Goal: Task Accomplishment & Management: Use online tool/utility

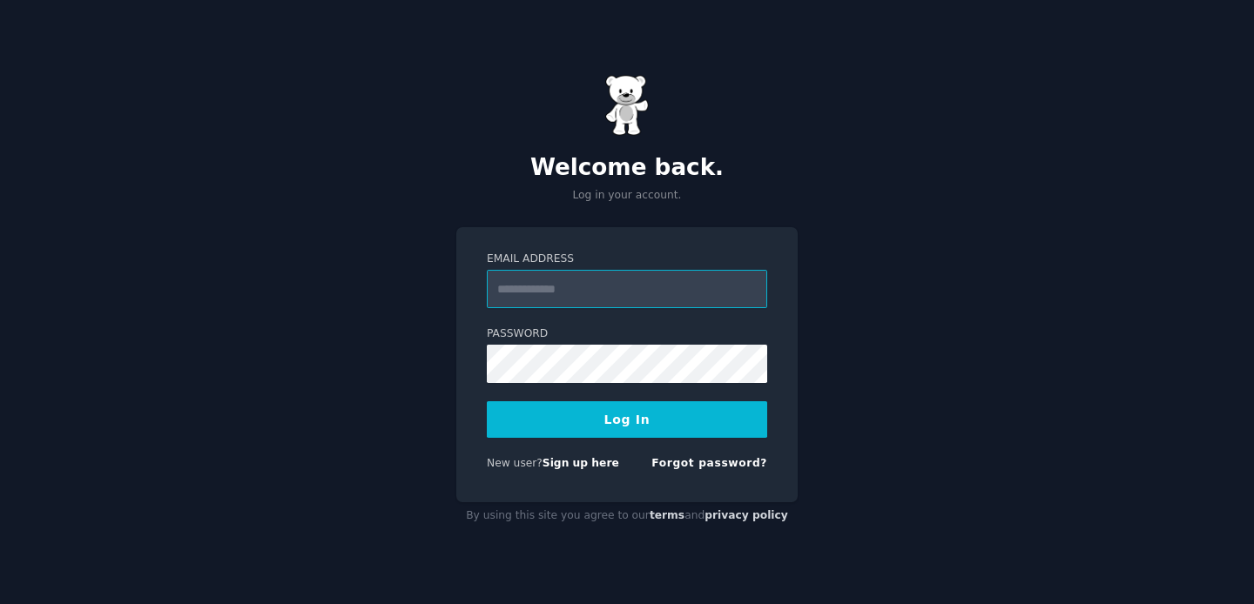
type input "**********"
click at [671, 422] on button "Log In" at bounding box center [627, 419] width 280 height 37
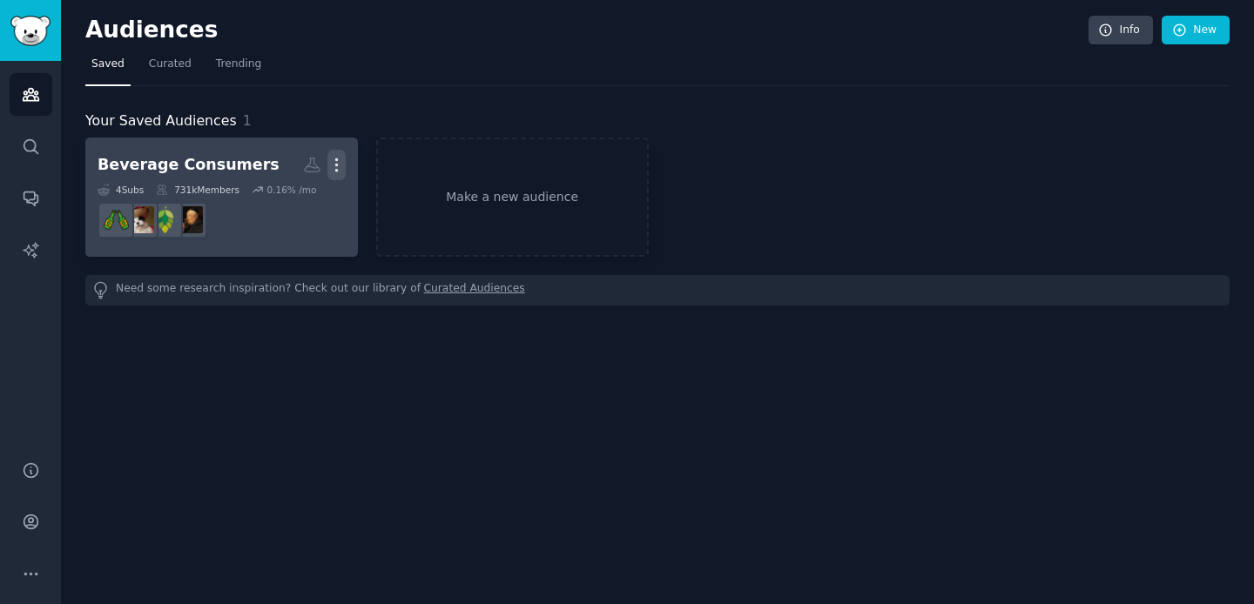
click at [340, 165] on icon "button" at bounding box center [336, 165] width 18 height 18
click at [290, 200] on p "Delete" at bounding box center [289, 201] width 40 height 18
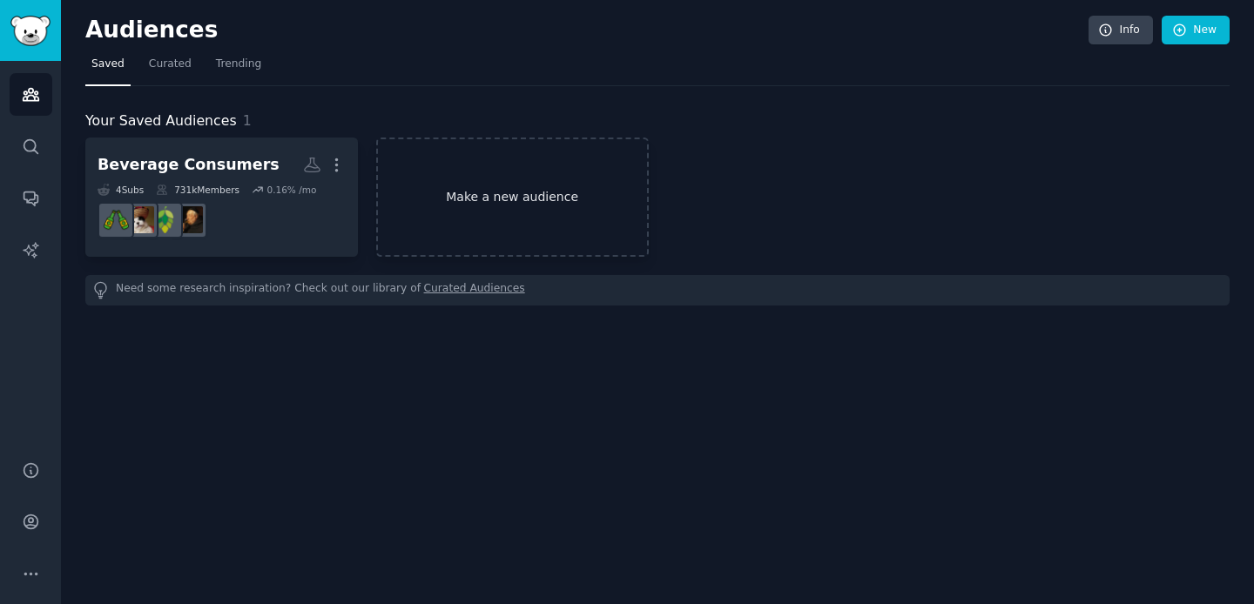
click at [434, 199] on link "Make a new audience" at bounding box center [512, 197] width 273 height 119
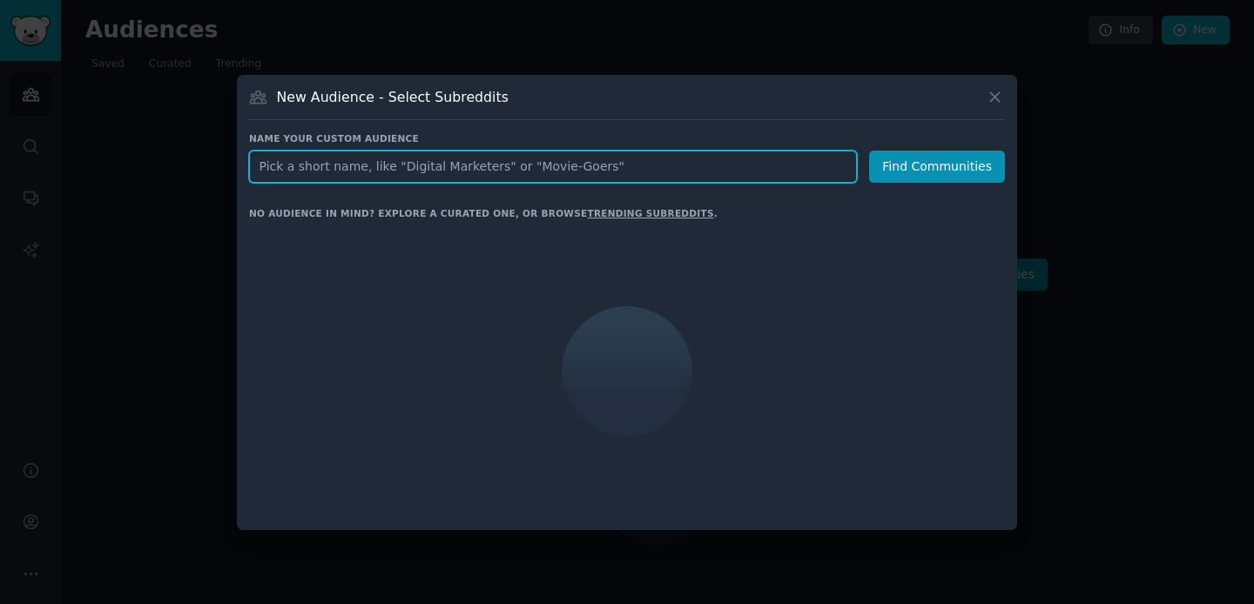
click at [438, 174] on input "text" at bounding box center [553, 167] width 608 height 32
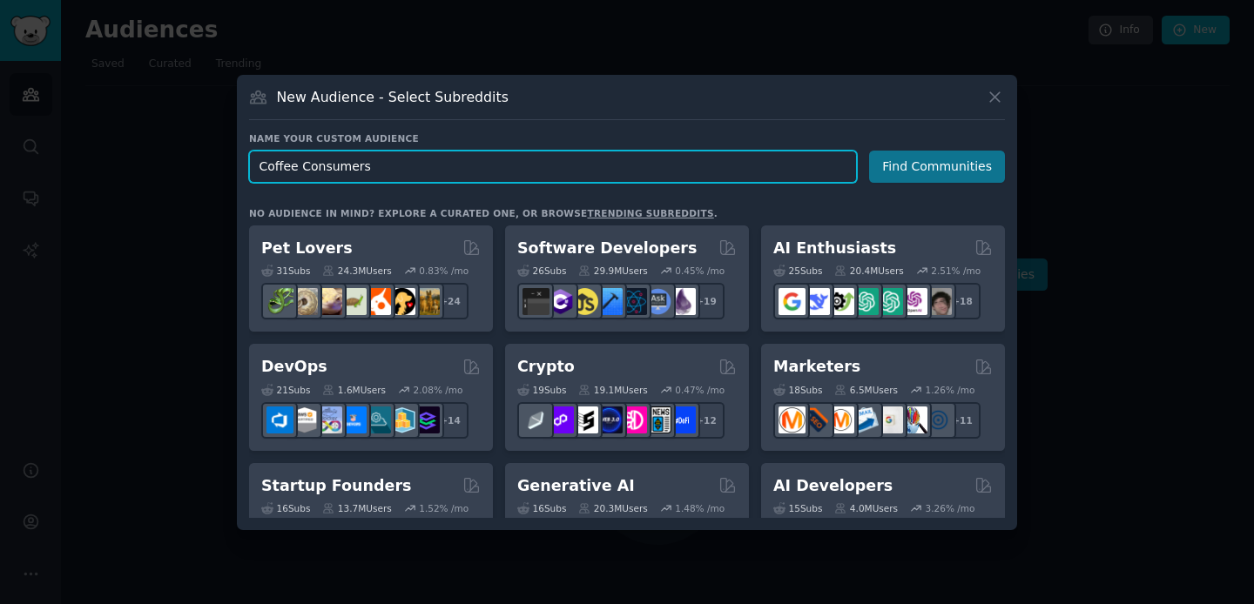
type input "Coffee Consumers"
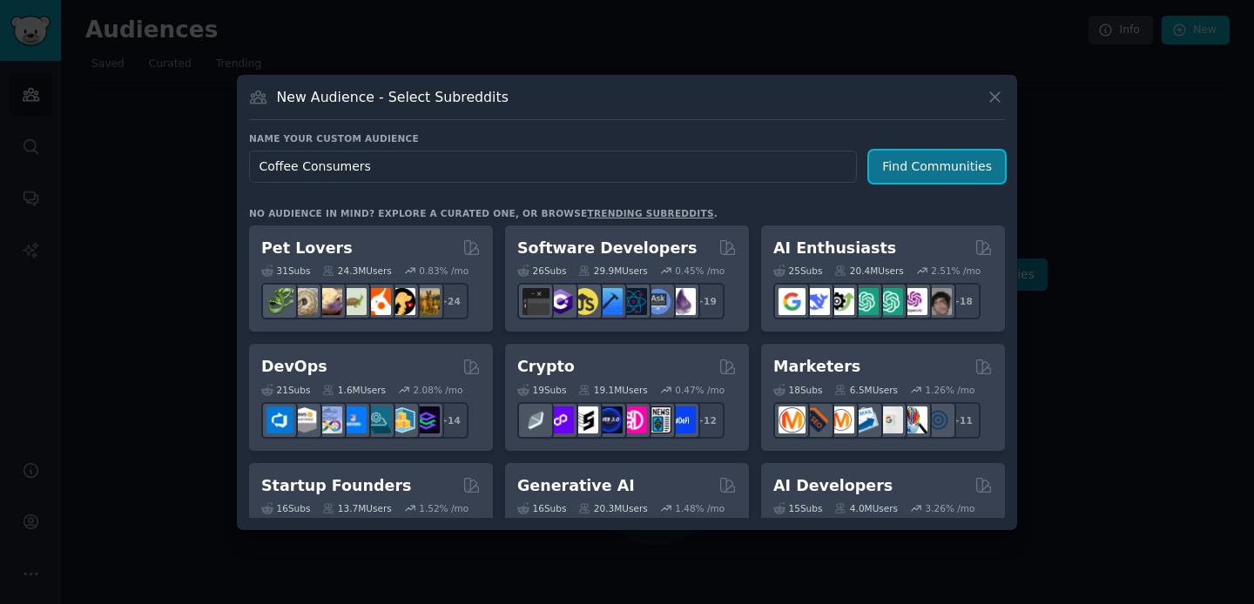
click at [936, 173] on button "Find Communities" at bounding box center [937, 167] width 136 height 32
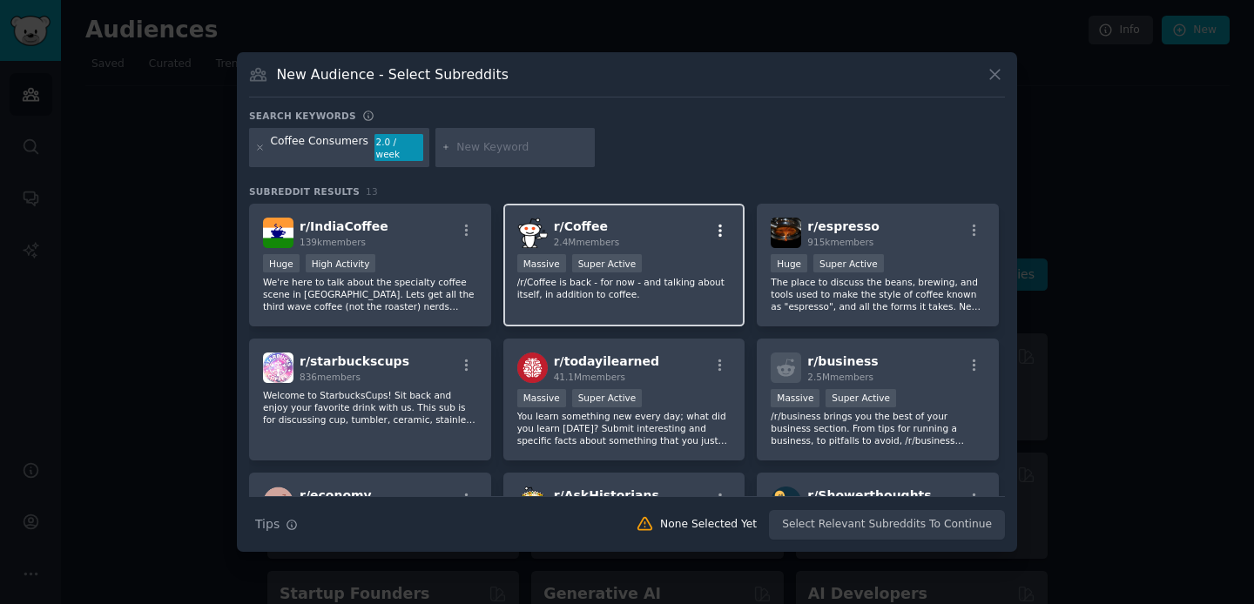
click at [719, 223] on icon "button" at bounding box center [720, 231] width 16 height 16
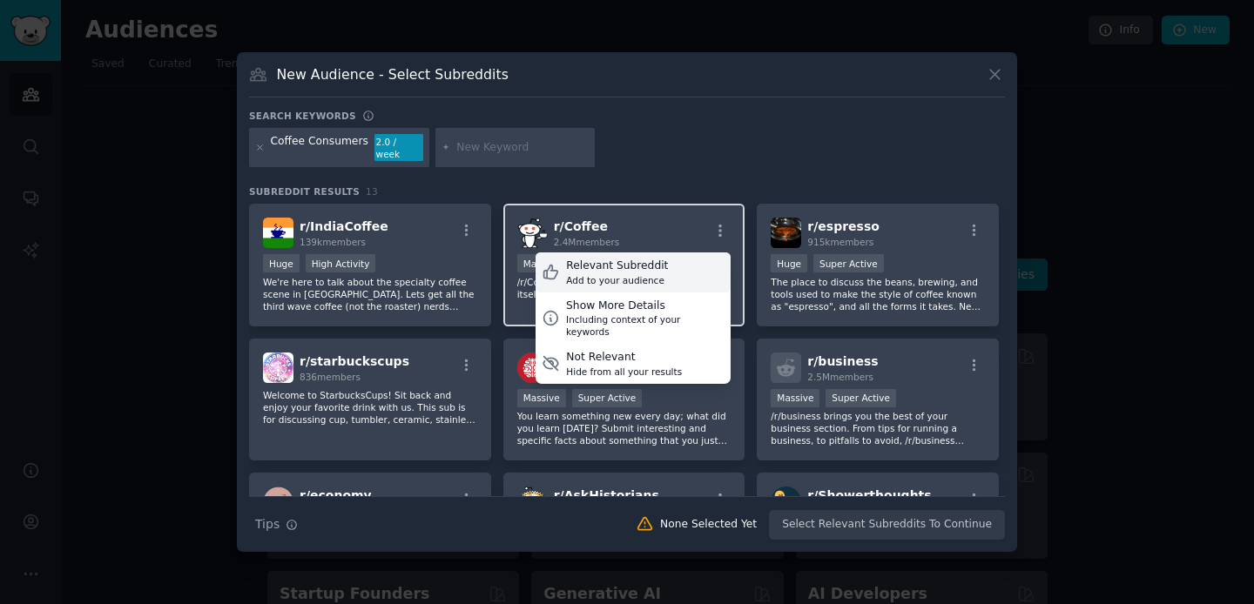
click at [668, 269] on div "Relevant Subreddit Add to your audience" at bounding box center [633, 273] width 195 height 40
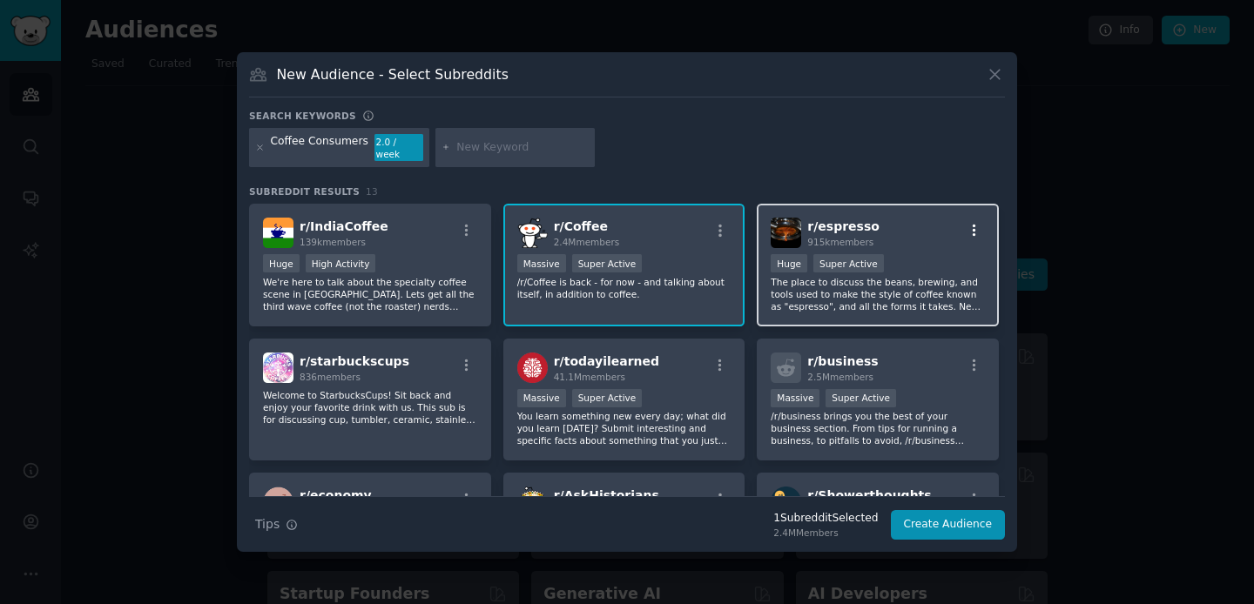
click at [970, 223] on icon "button" at bounding box center [975, 231] width 16 height 16
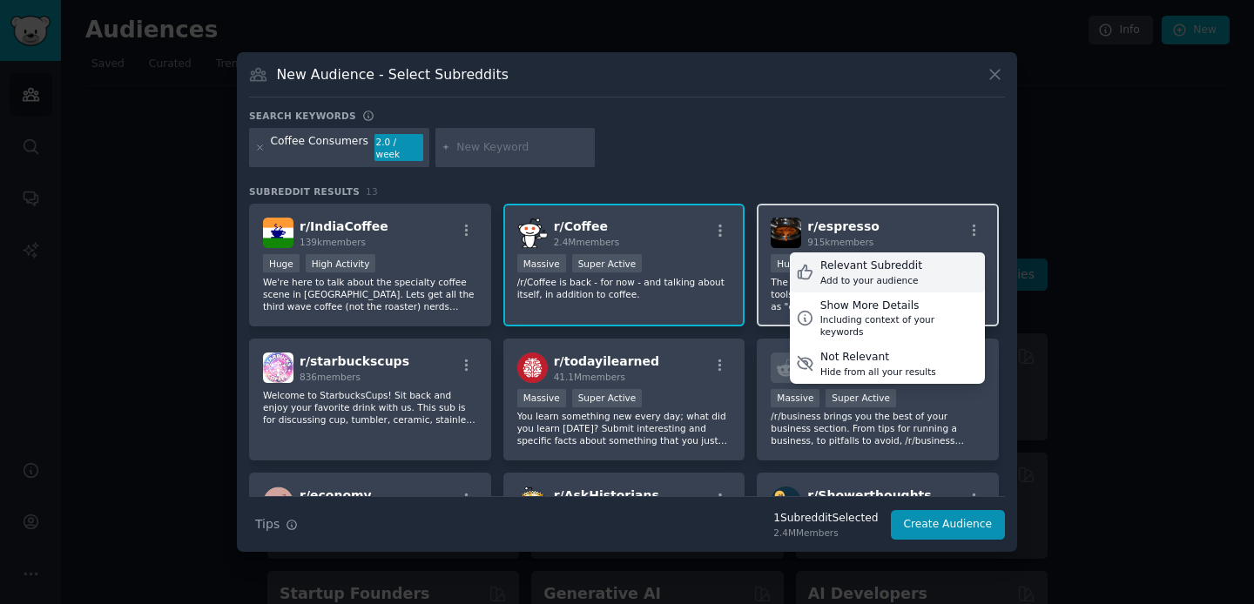
click at [921, 263] on div "Relevant Subreddit Add to your audience" at bounding box center [887, 273] width 195 height 40
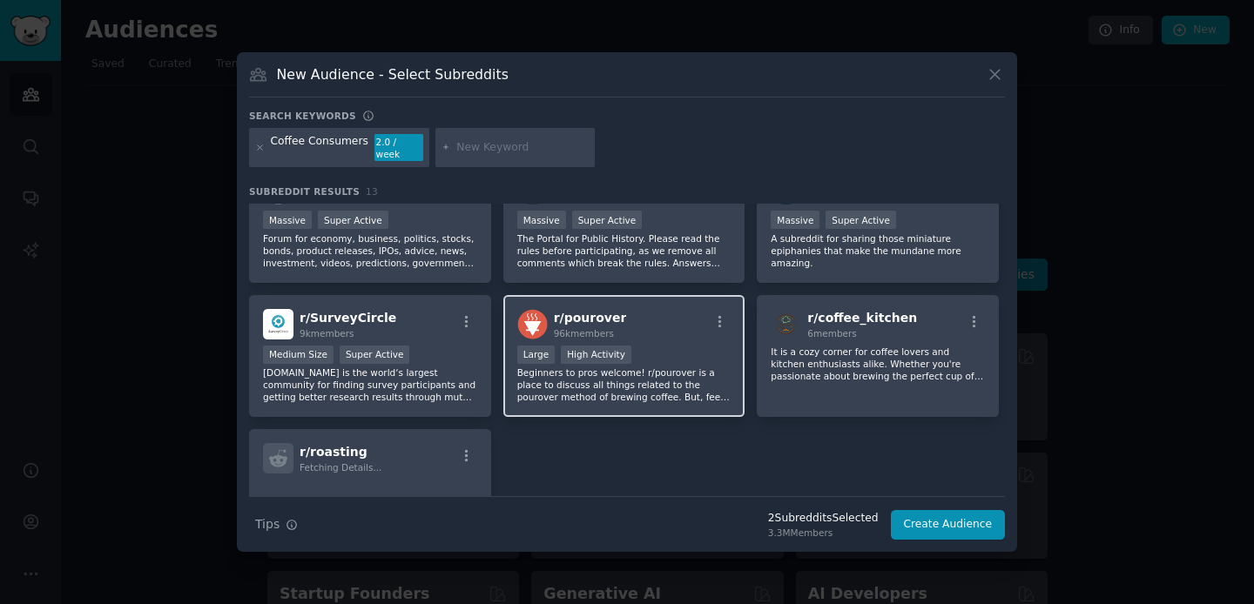
scroll to position [313, 0]
click at [718, 314] on icon "button" at bounding box center [719, 320] width 3 height 12
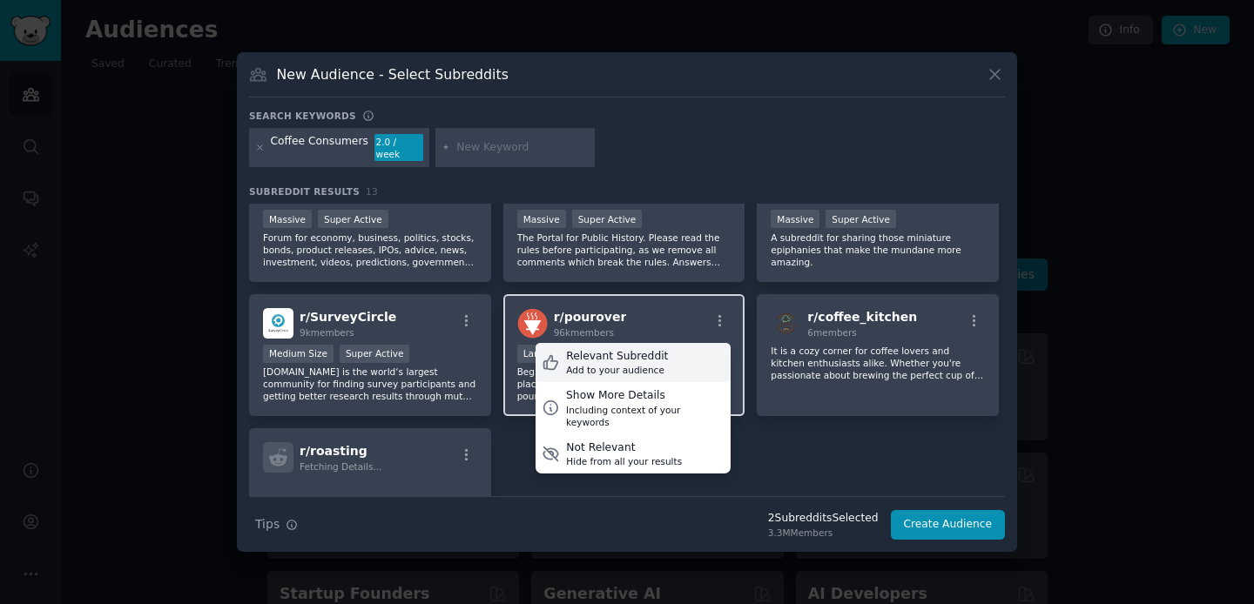
click at [671, 357] on div "Relevant Subreddit Add to your audience" at bounding box center [633, 363] width 195 height 40
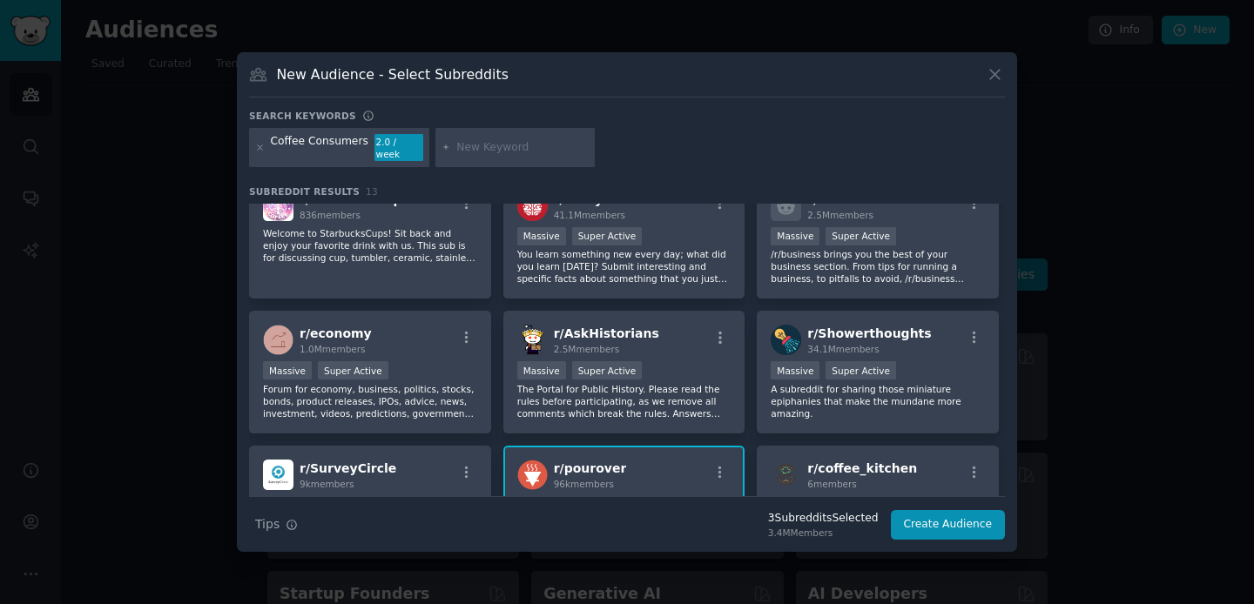
scroll to position [0, 0]
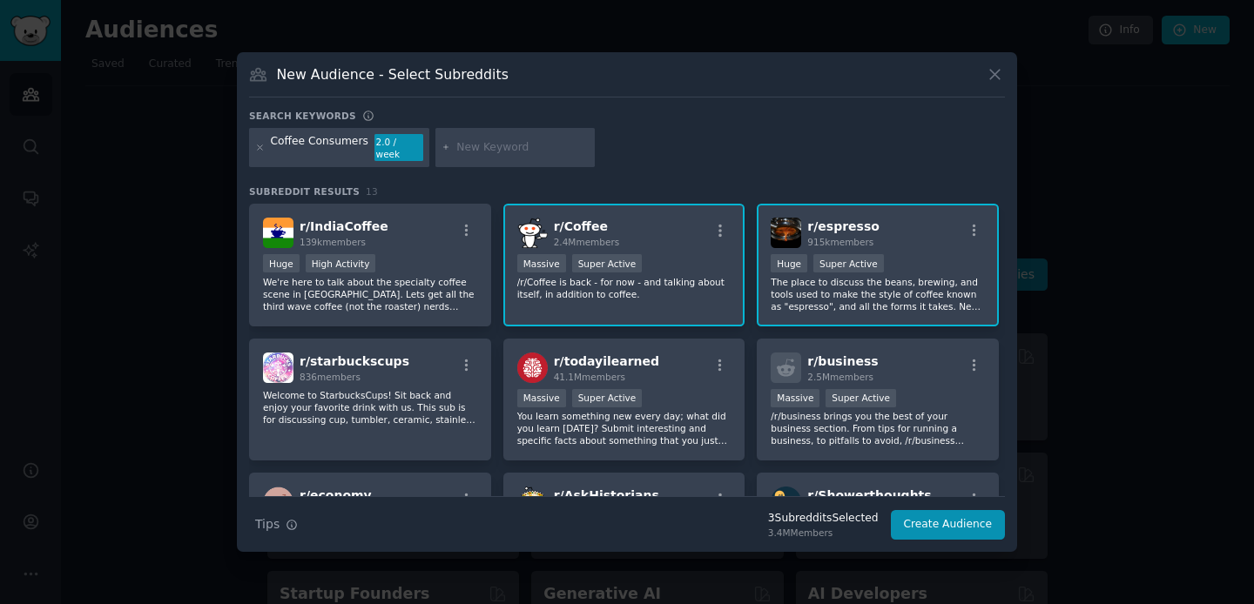
click at [347, 152] on div "Coffee Consumers" at bounding box center [320, 148] width 98 height 28
click at [504, 148] on input "text" at bounding box center [522, 148] width 132 height 16
click at [919, 515] on button "Create Audience" at bounding box center [948, 525] width 115 height 30
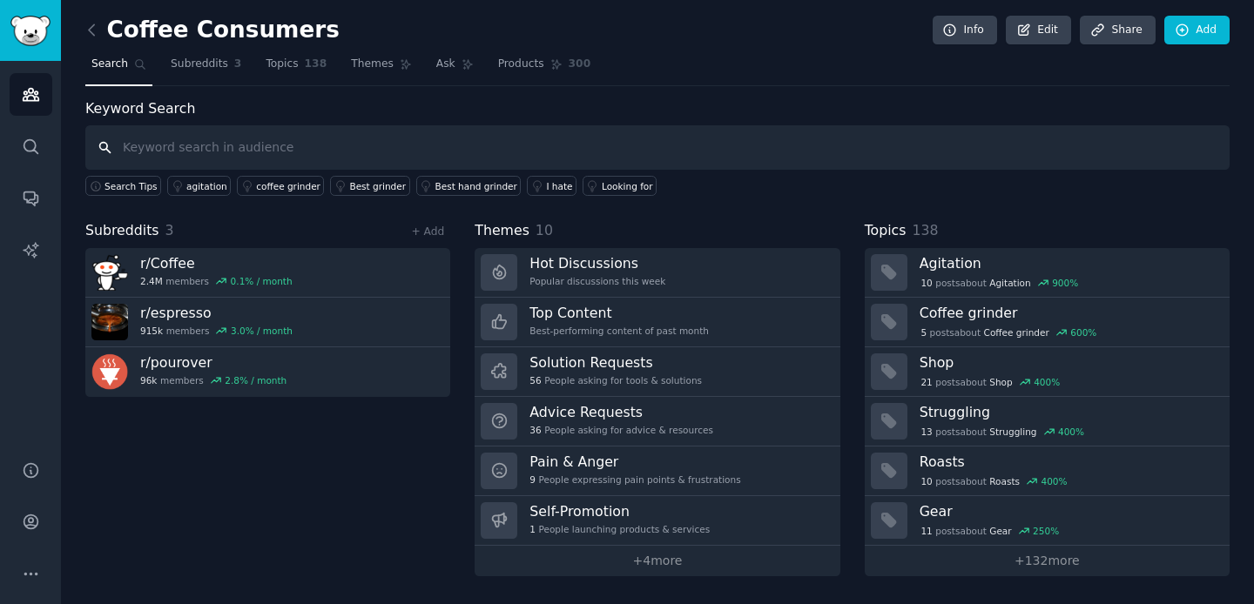
click at [379, 142] on input "text" at bounding box center [657, 147] width 1144 height 44
click at [272, 55] on link "Topics 138" at bounding box center [295, 69] width 73 height 36
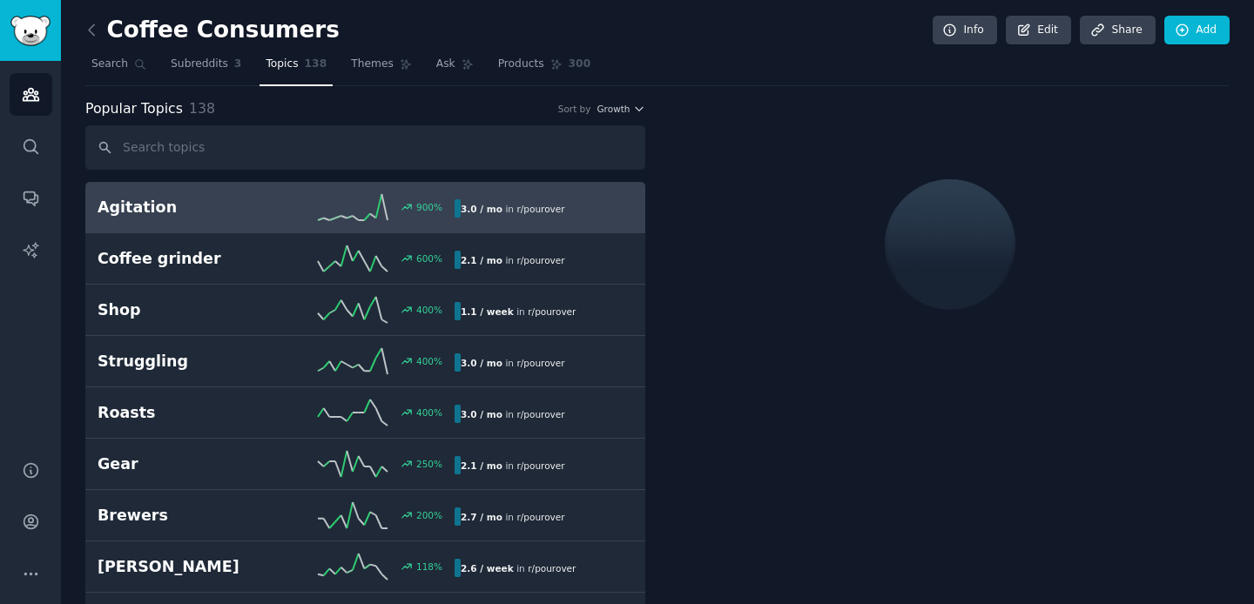
click at [286, 114] on div "Popular Topics 138 Sort by Growth" at bounding box center [365, 109] width 560 height 22
click at [356, 57] on span "Themes" at bounding box center [372, 65] width 43 height 16
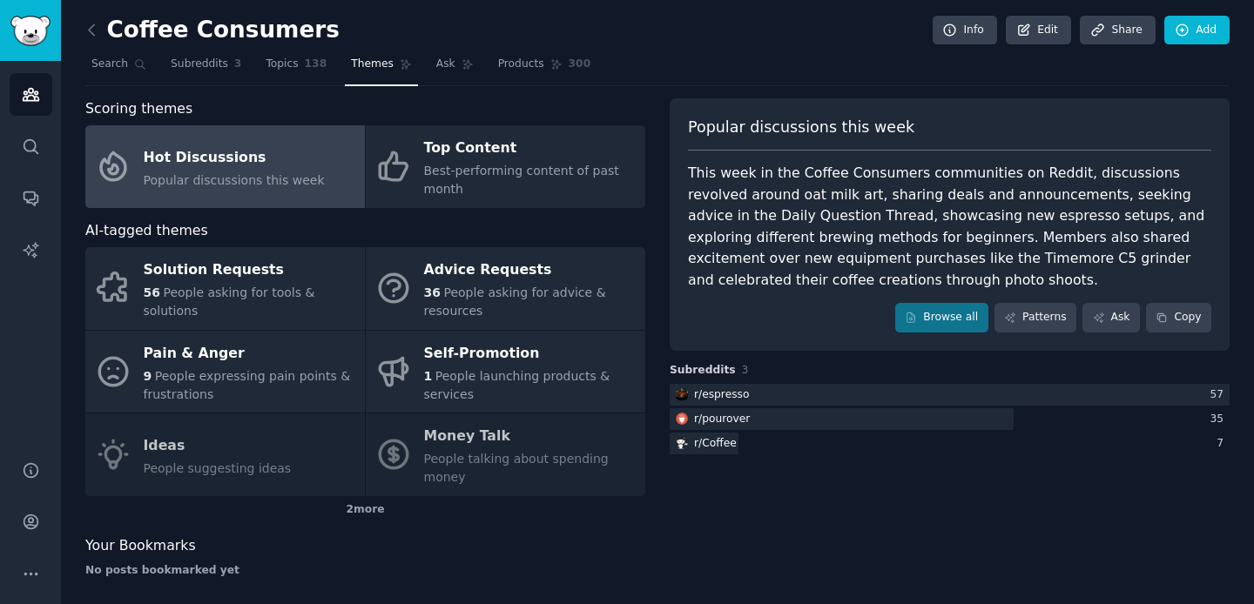
click at [652, 162] on div "Scoring themes Hot Discussions Popular discussions this week Top Content Best-p…" at bounding box center [657, 344] width 1144 height 493
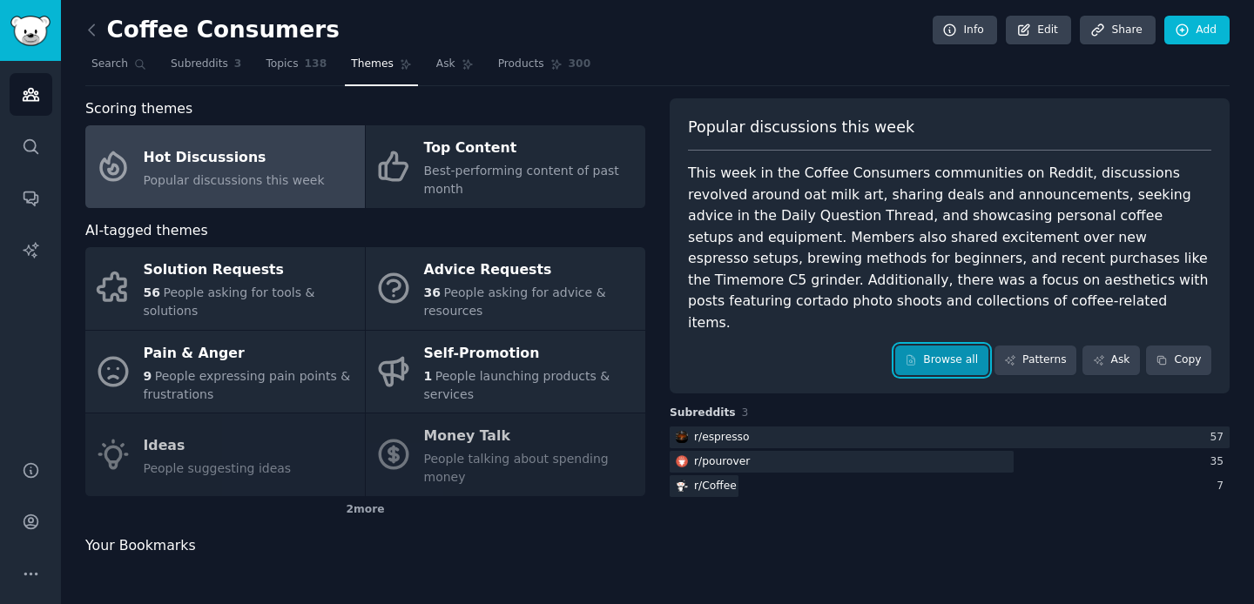
click at [946, 346] on link "Browse all" at bounding box center [941, 361] width 93 height 30
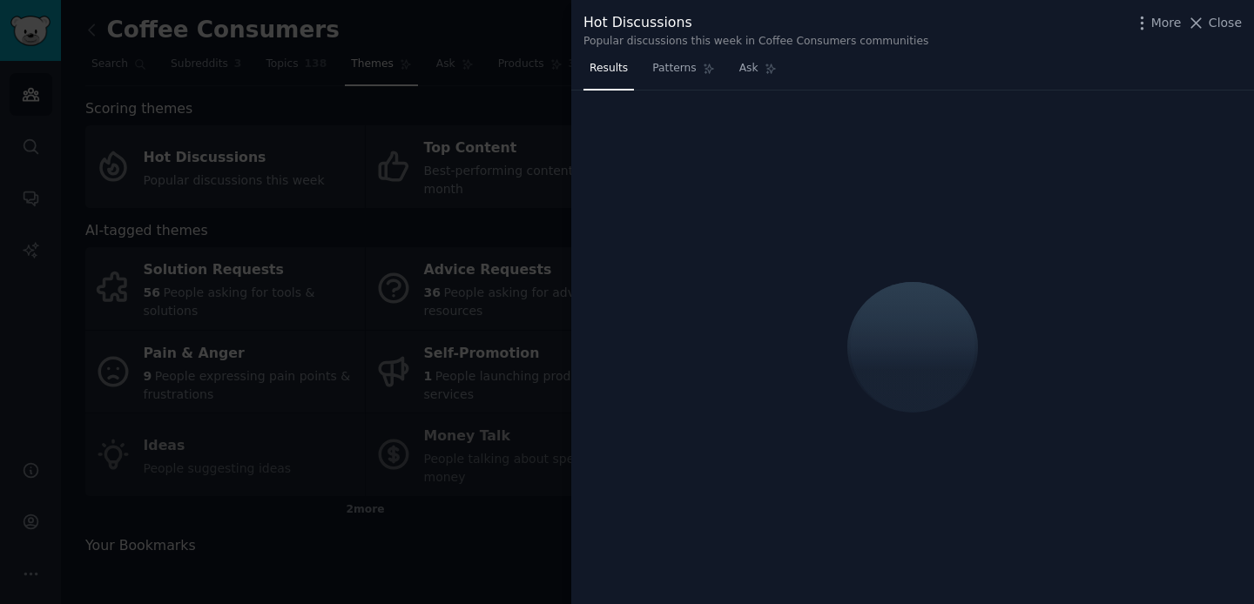
click at [797, 111] on div at bounding box center [912, 348] width 683 height 515
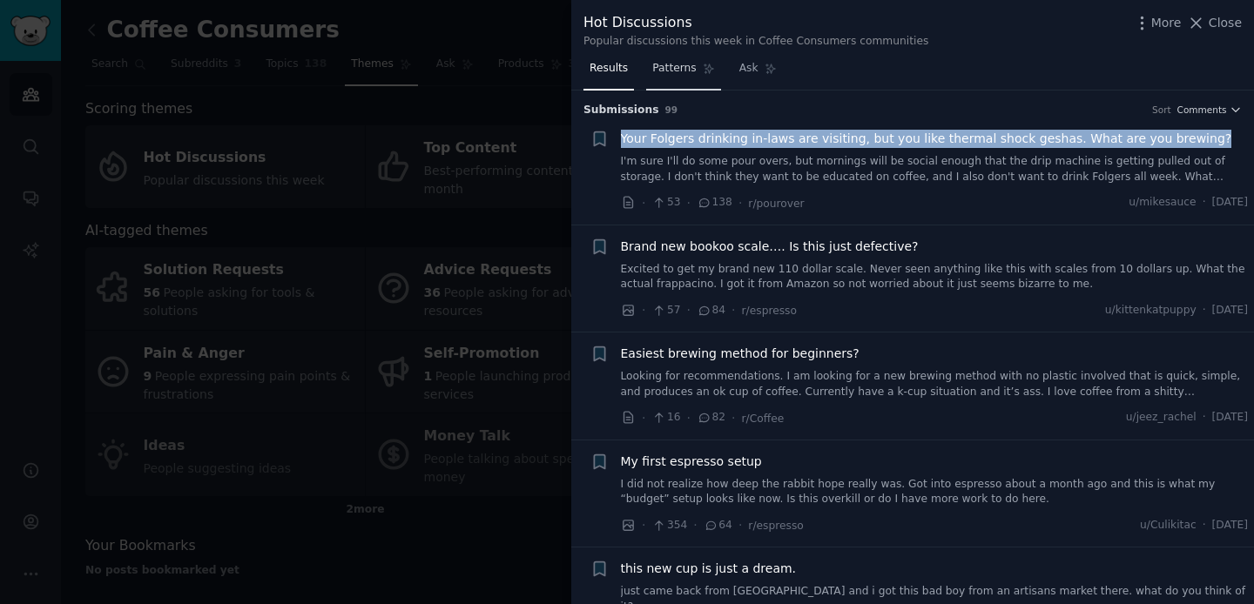
click at [668, 63] on span "Patterns" at bounding box center [674, 69] width 44 height 16
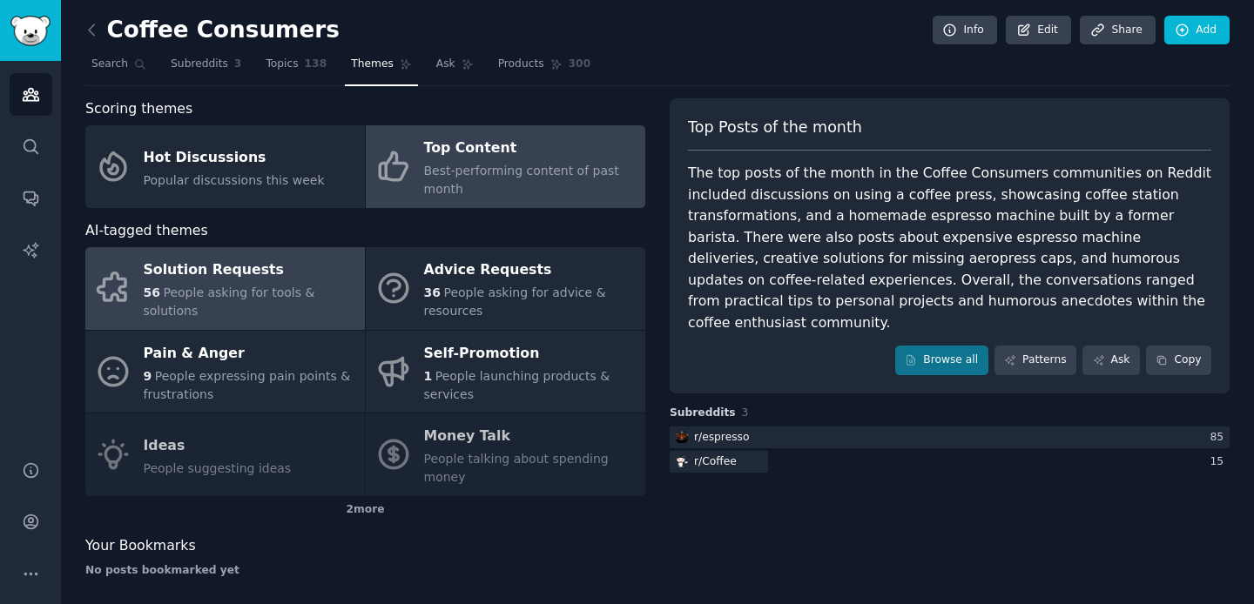
click at [265, 280] on div "Solution Requests" at bounding box center [250, 271] width 212 height 28
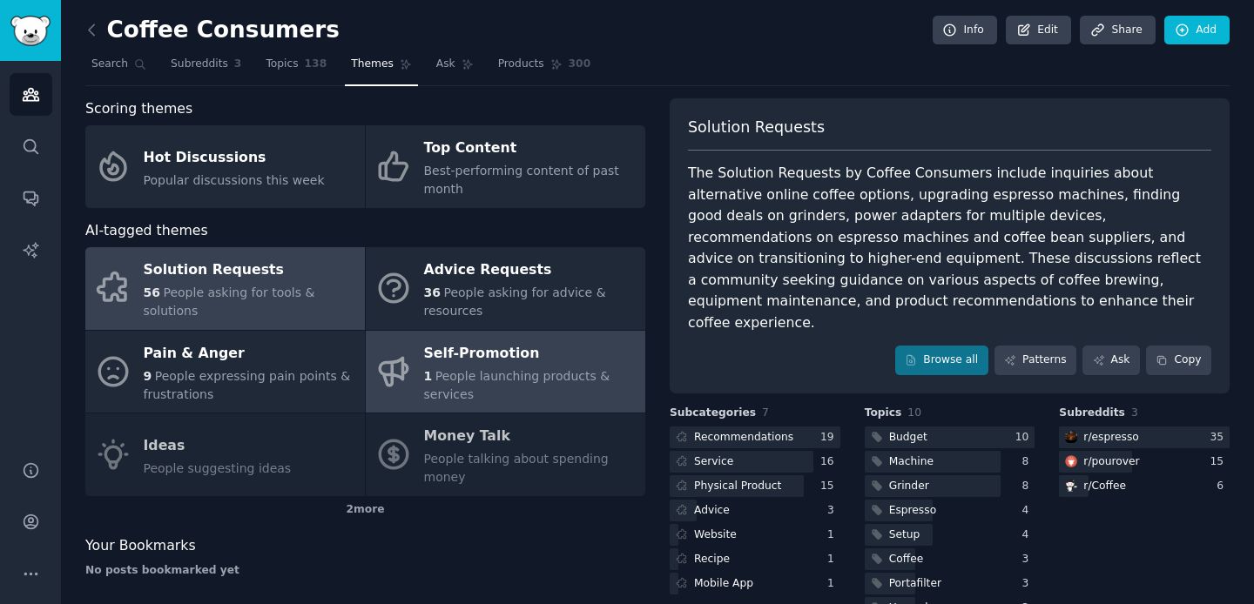
click at [427, 347] on div "Self-Promotion" at bounding box center [530, 354] width 212 height 28
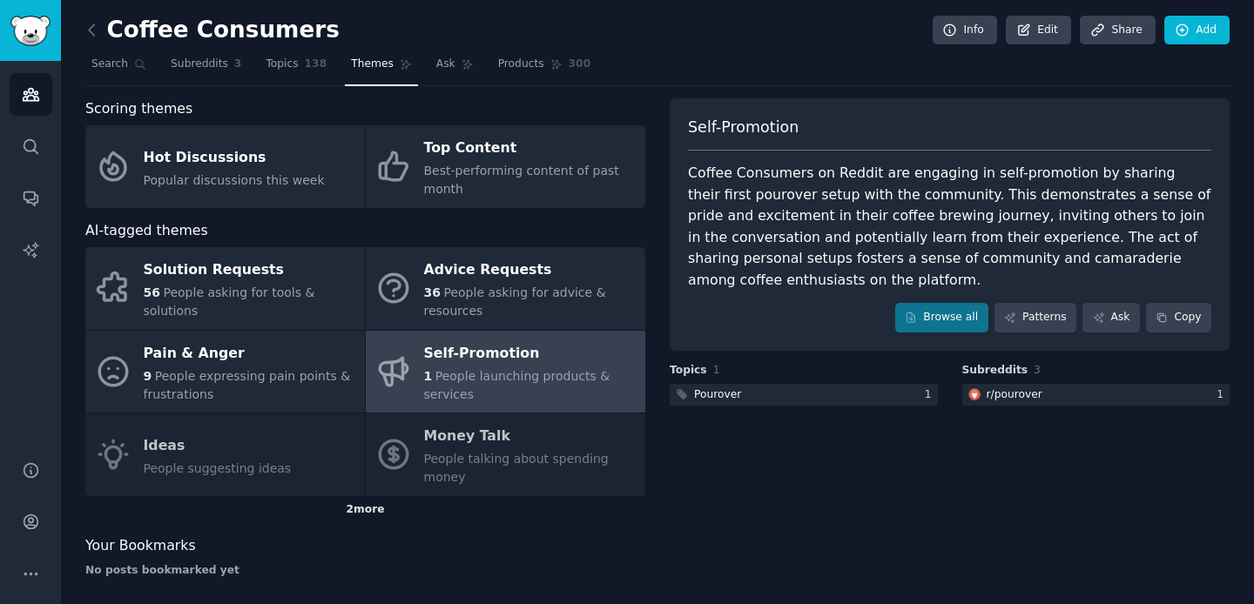
click at [354, 496] on div "2 more" at bounding box center [365, 510] width 560 height 28
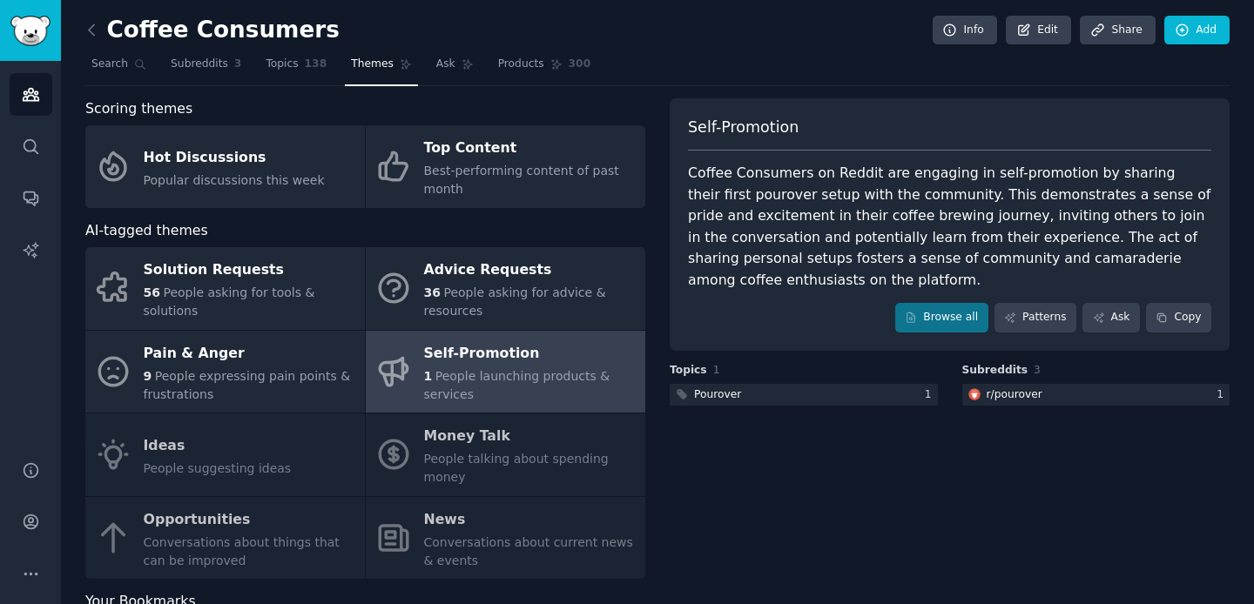
click at [276, 572] on div "Scoring themes Hot Discussions Popular discussions this week Top Content Best-p…" at bounding box center [365, 372] width 560 height 549
click at [253, 524] on div "Solution Requests 56 People asking for tools & solutions Advice Requests 36 Peo…" at bounding box center [365, 413] width 560 height 332
click at [232, 512] on div "Solution Requests 56 People asking for tools & solutions Advice Requests 36 Peo…" at bounding box center [365, 413] width 560 height 332
click at [524, 59] on span "Products" at bounding box center [521, 65] width 46 height 16
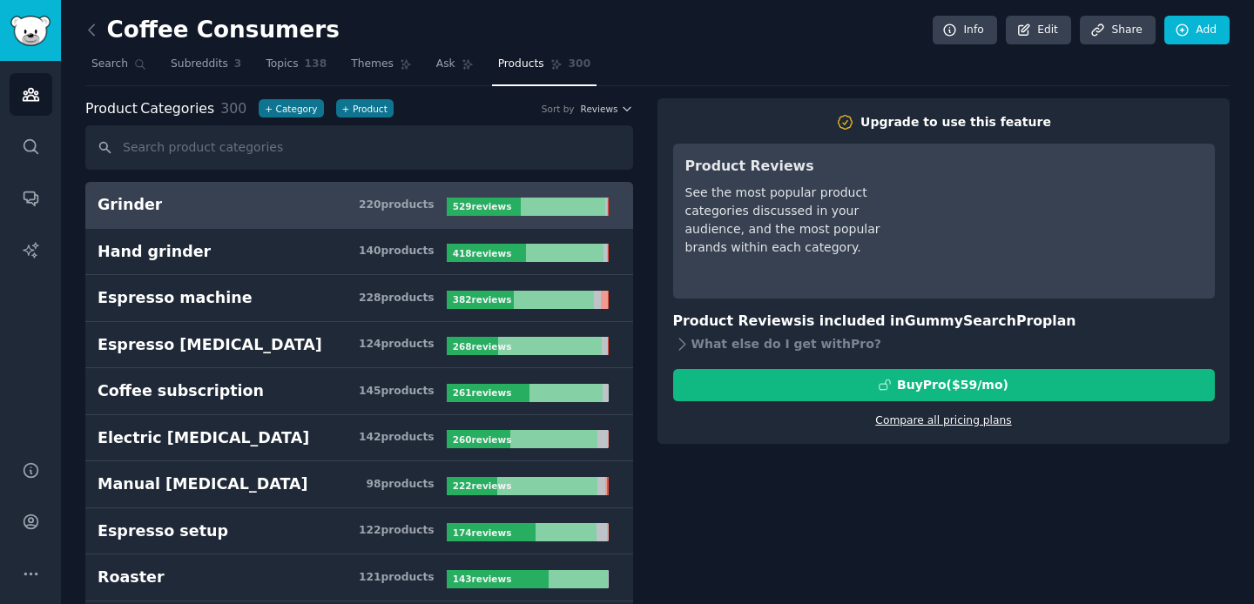
click at [922, 425] on link "Compare all pricing plans" at bounding box center [943, 420] width 136 height 12
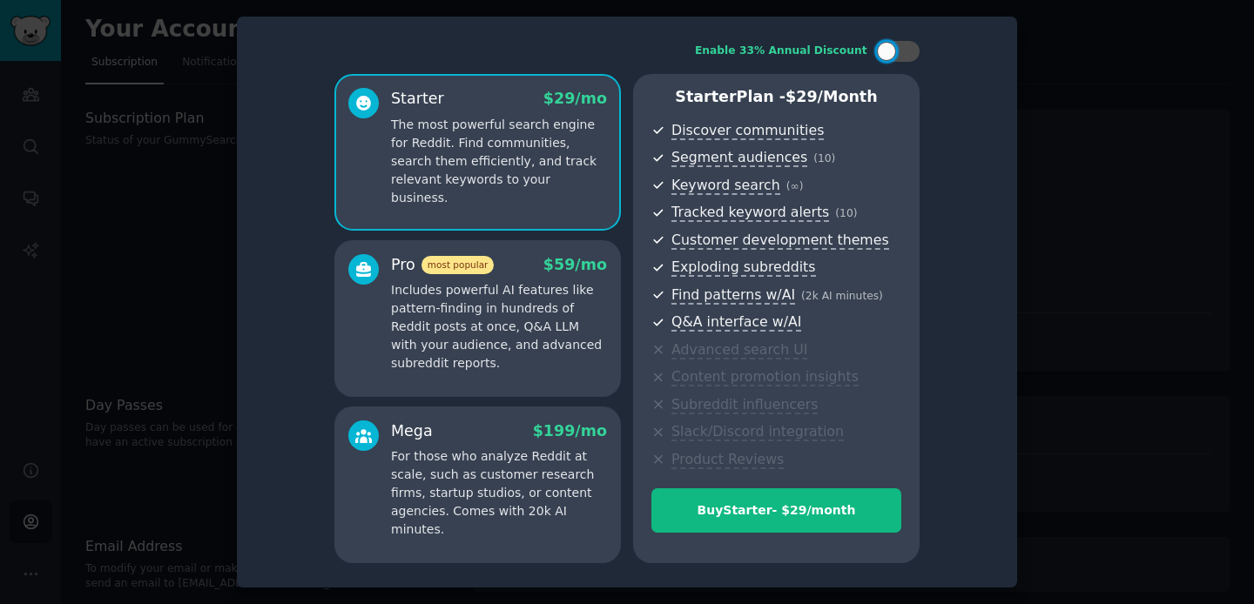
click at [561, 330] on p "Includes powerful AI features like pattern-finding in hundreds of Reddit posts …" at bounding box center [499, 326] width 216 height 91
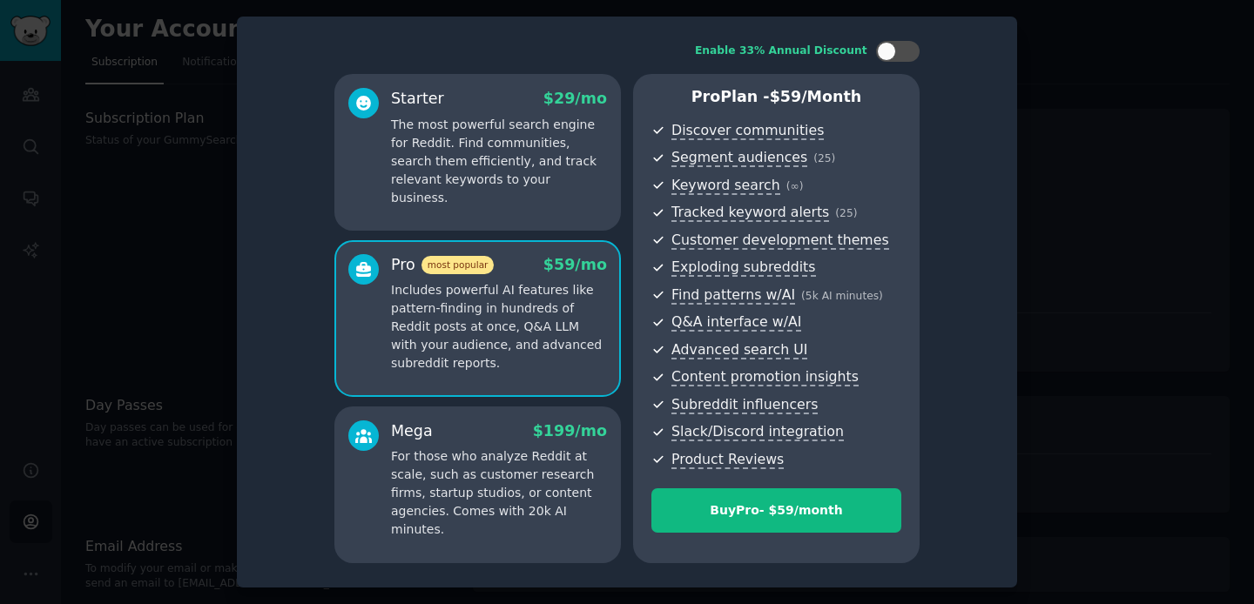
click at [1103, 91] on div at bounding box center [627, 302] width 1254 height 604
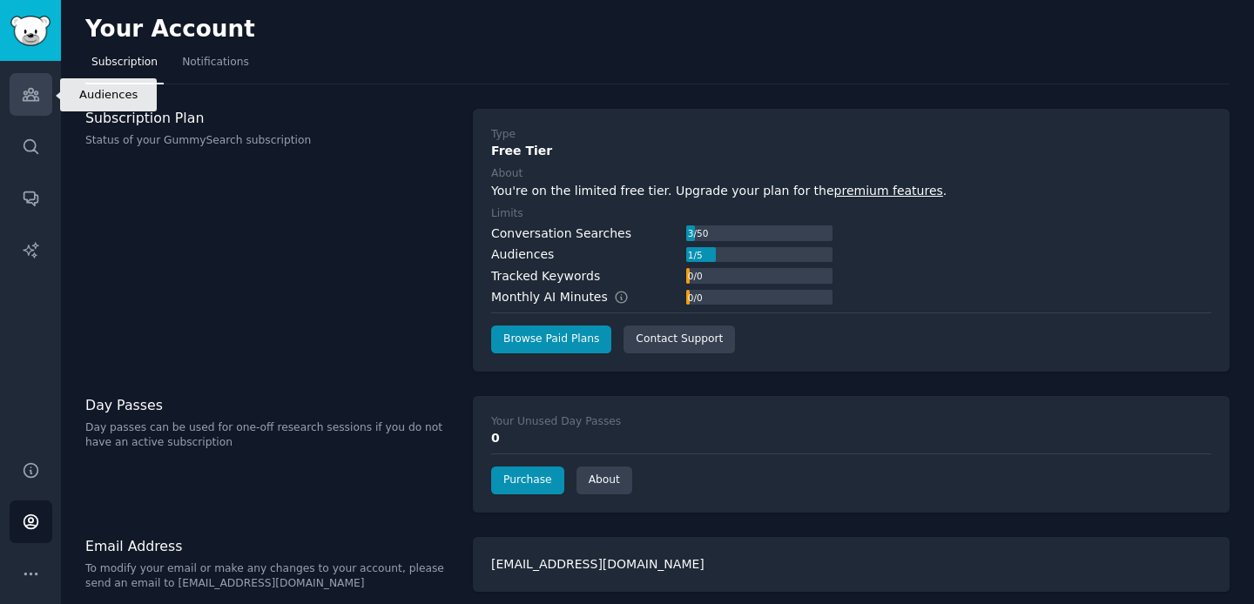
click at [44, 98] on link "Audiences" at bounding box center [31, 94] width 43 height 43
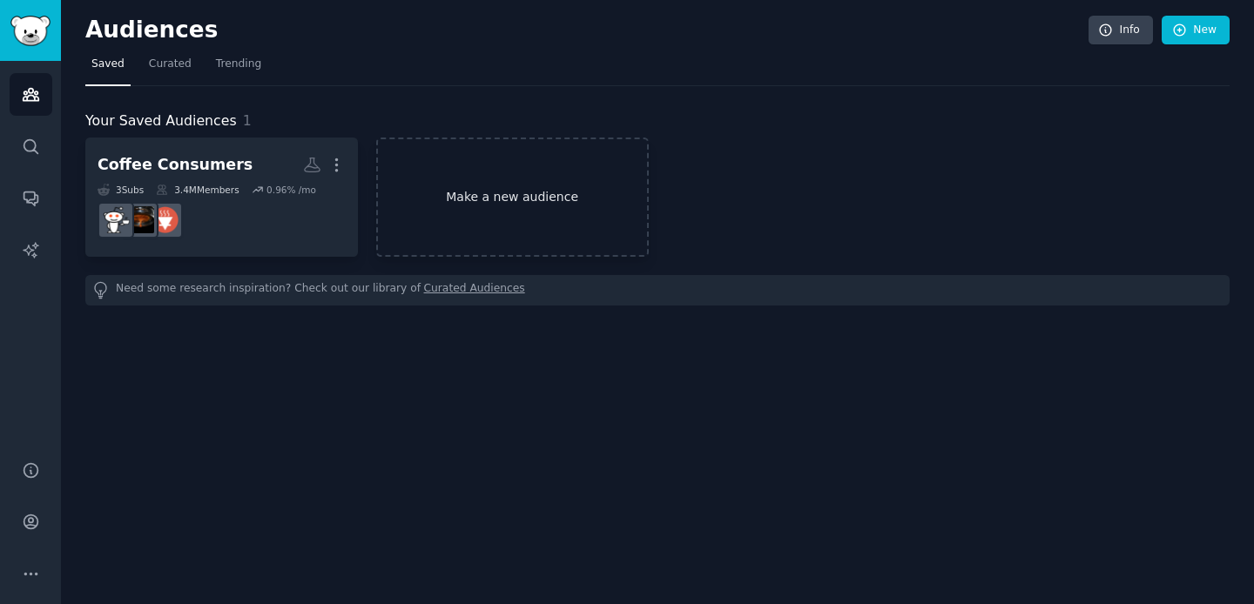
click at [500, 181] on link "Make a new audience" at bounding box center [512, 197] width 273 height 119
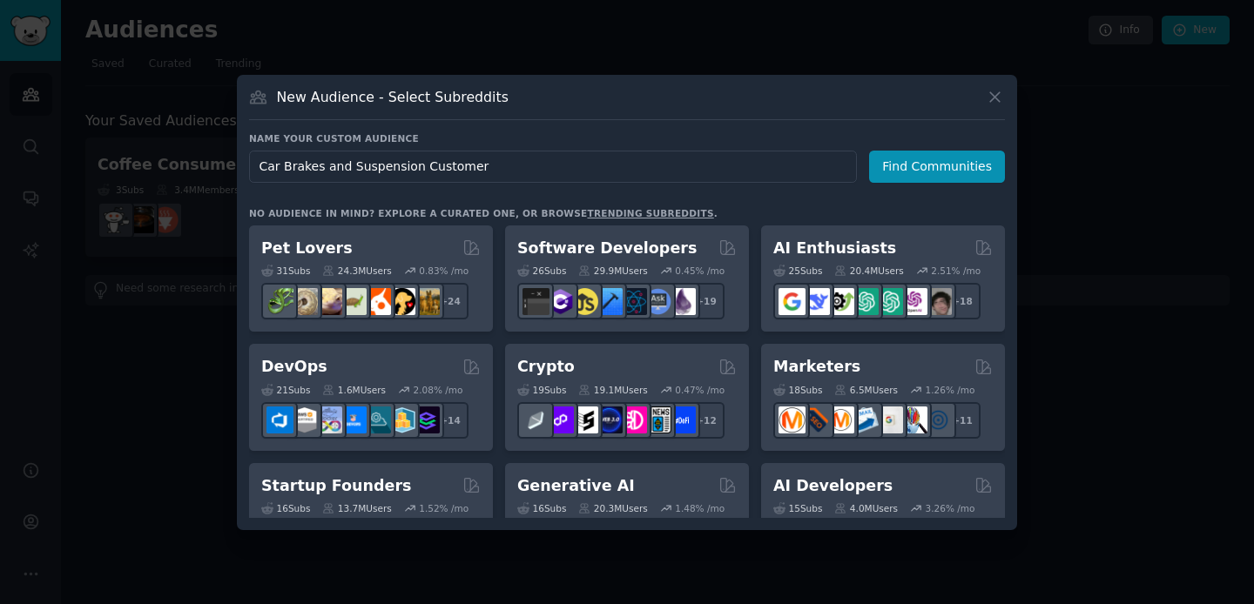
type input "Car Brakes and Suspension Customers"
click at [914, 172] on button "Find Communities" at bounding box center [937, 167] width 136 height 32
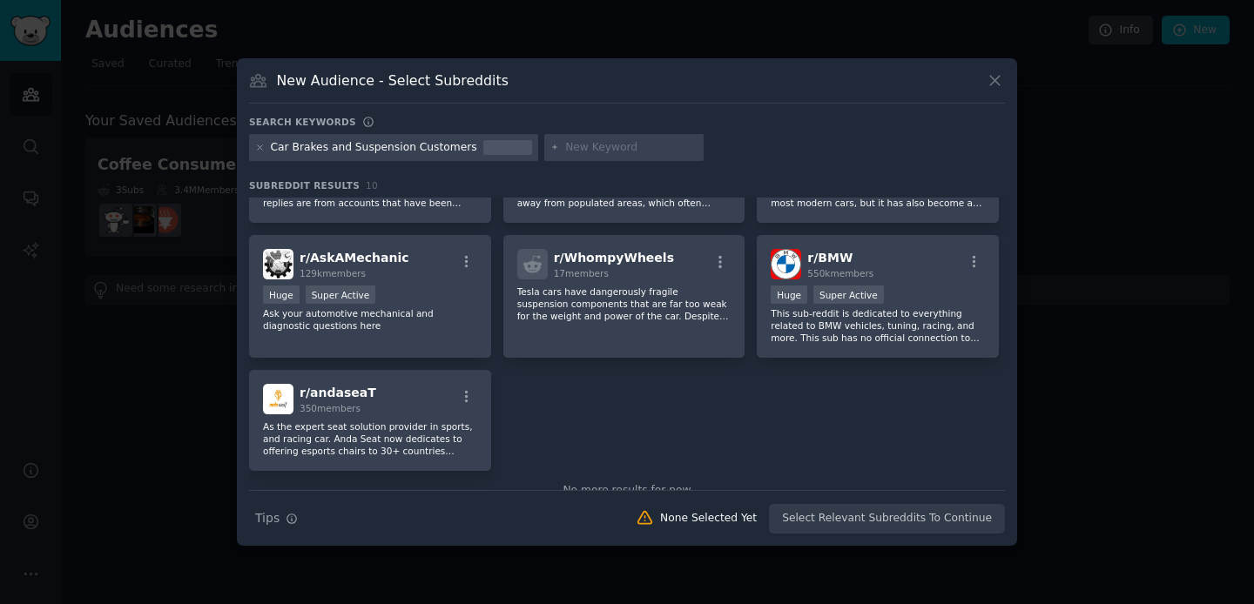
scroll to position [241, 0]
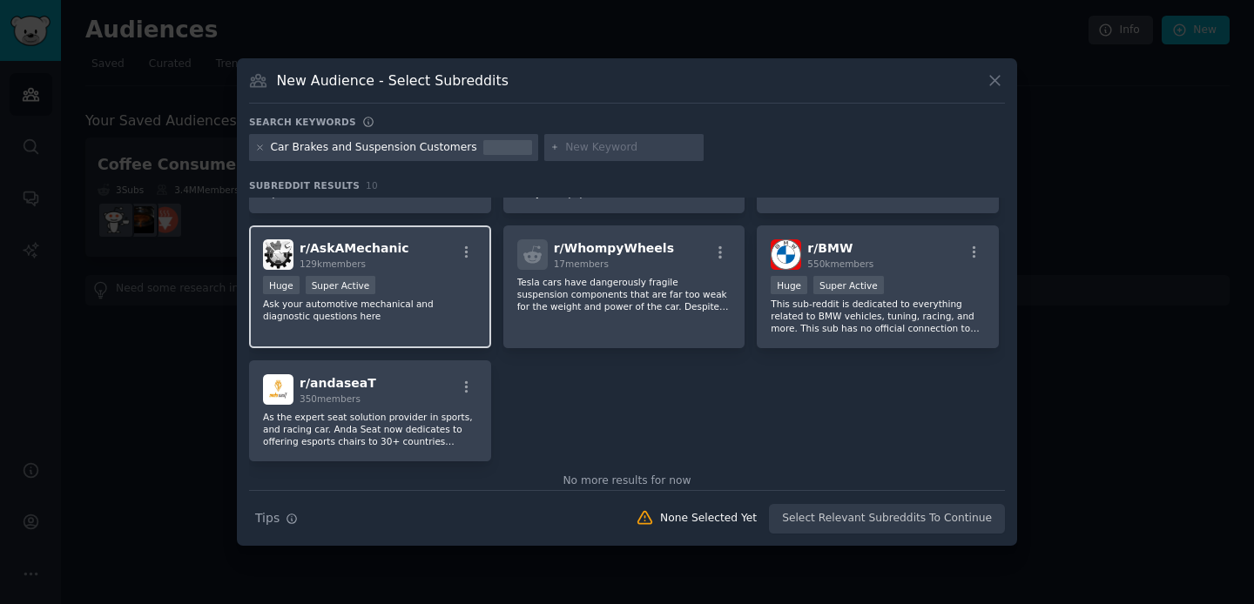
click at [439, 276] on div "Huge Super Active" at bounding box center [370, 287] width 214 height 22
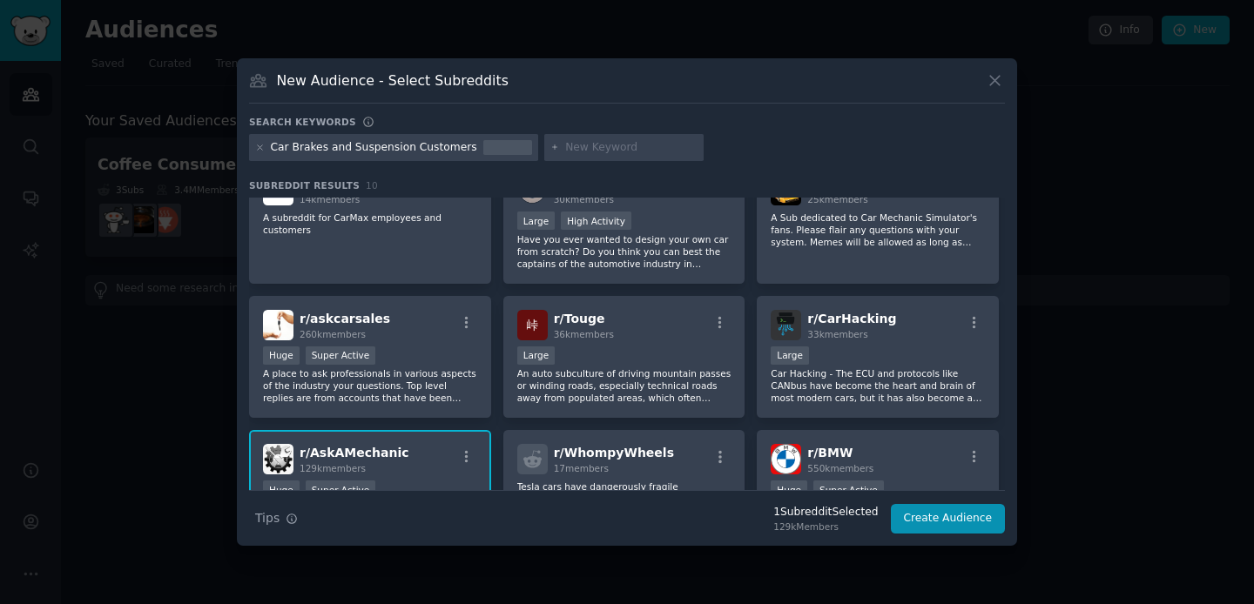
scroll to position [0, 0]
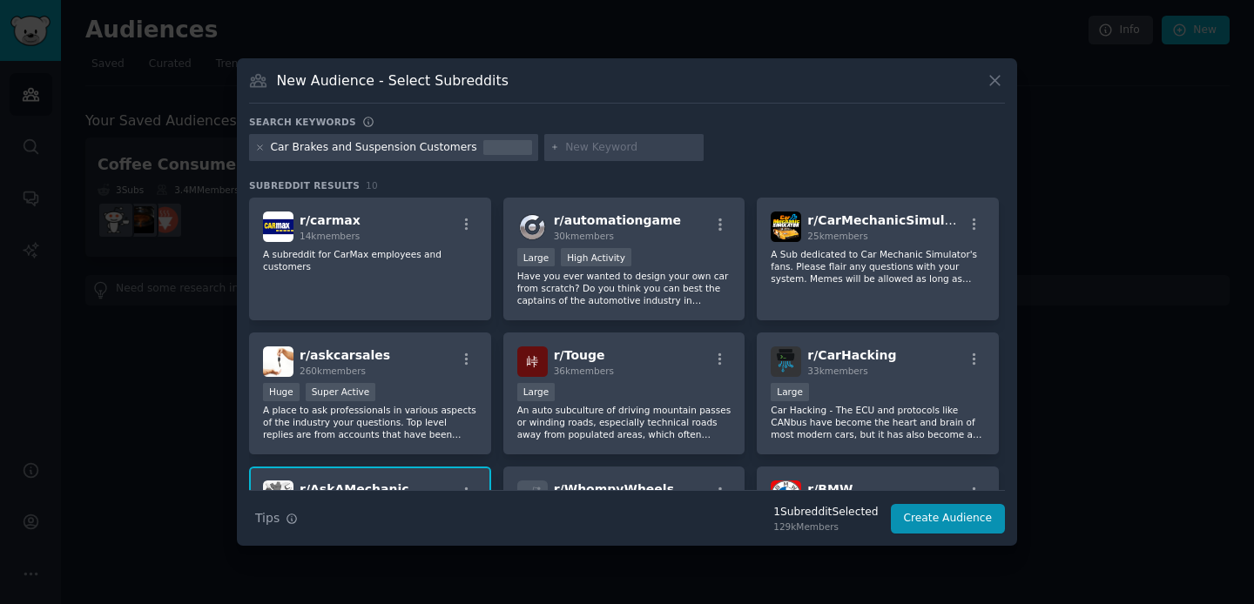
click at [433, 149] on div "Car Brakes and Suspension Customers" at bounding box center [374, 148] width 206 height 16
click at [593, 153] on input "text" at bounding box center [631, 148] width 132 height 16
type input "auto suspension"
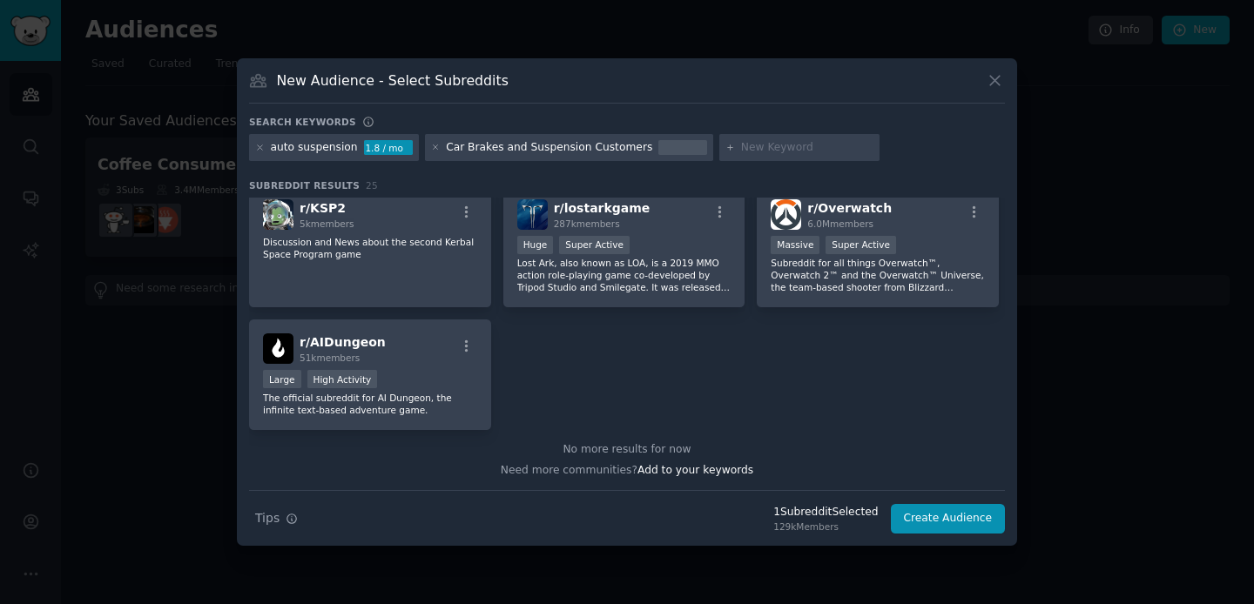
scroll to position [937, 0]
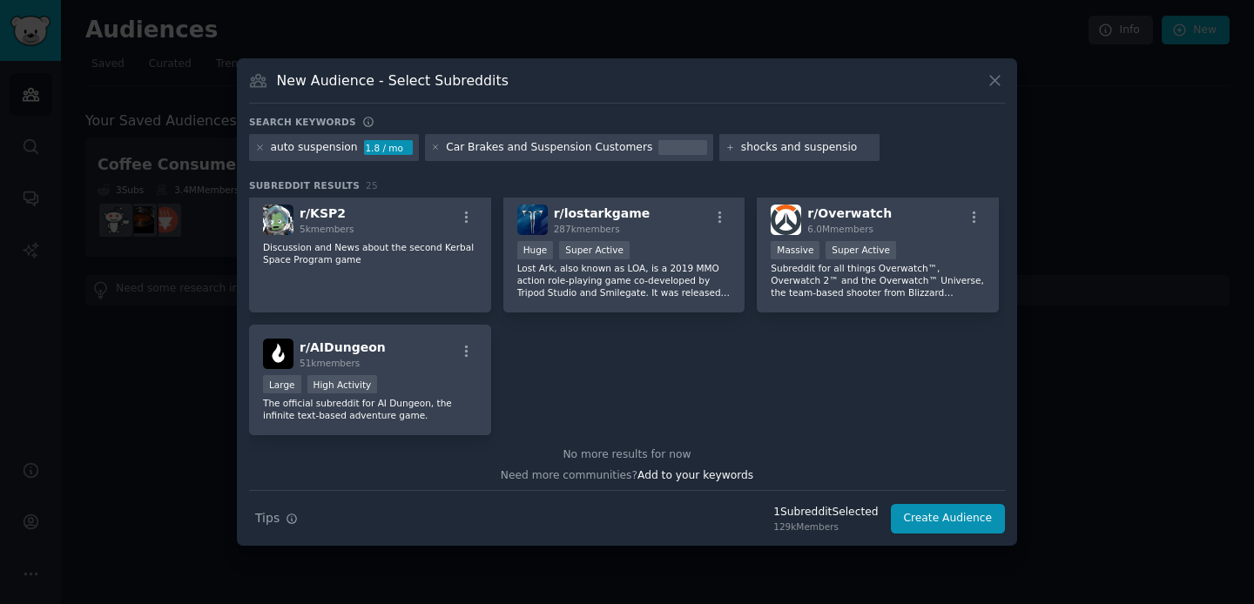
type input "shocks and suspension"
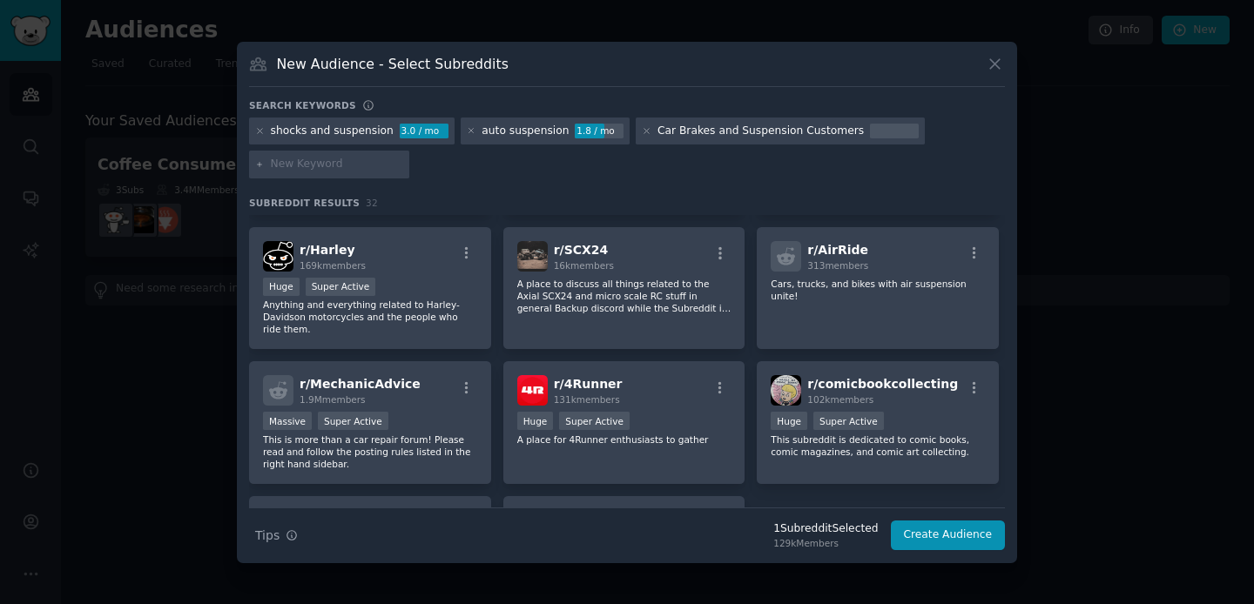
scroll to position [1059, 0]
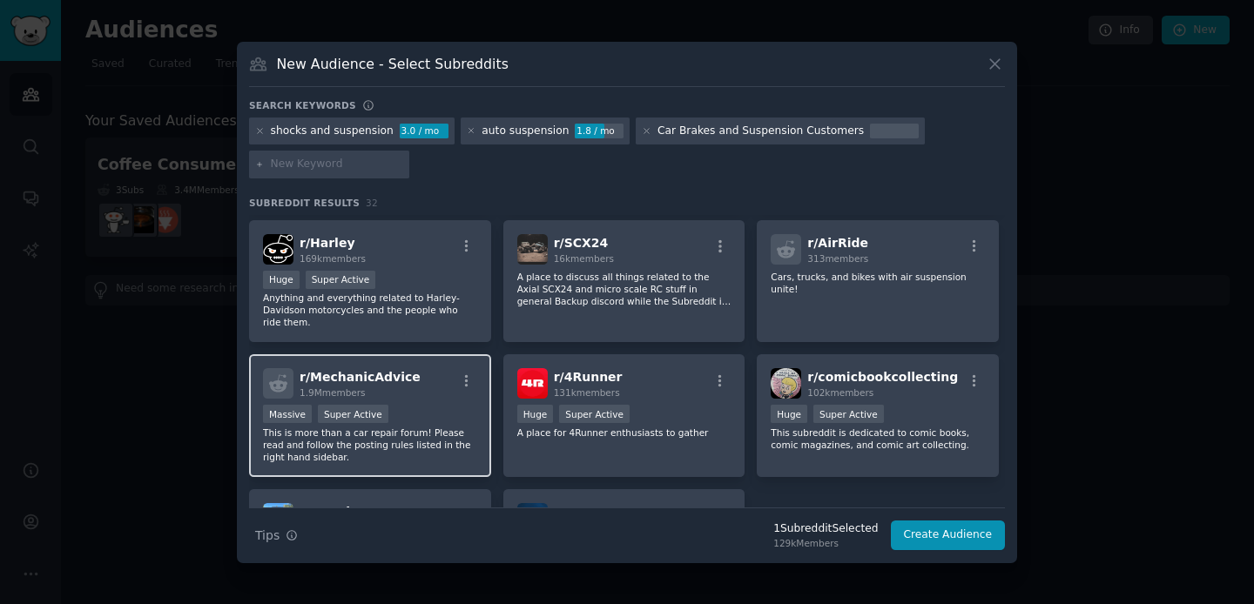
click at [459, 404] on div "r/ MechanicAdvice 1.9M members Massive Super Active This is more than a car rep…" at bounding box center [370, 415] width 242 height 123
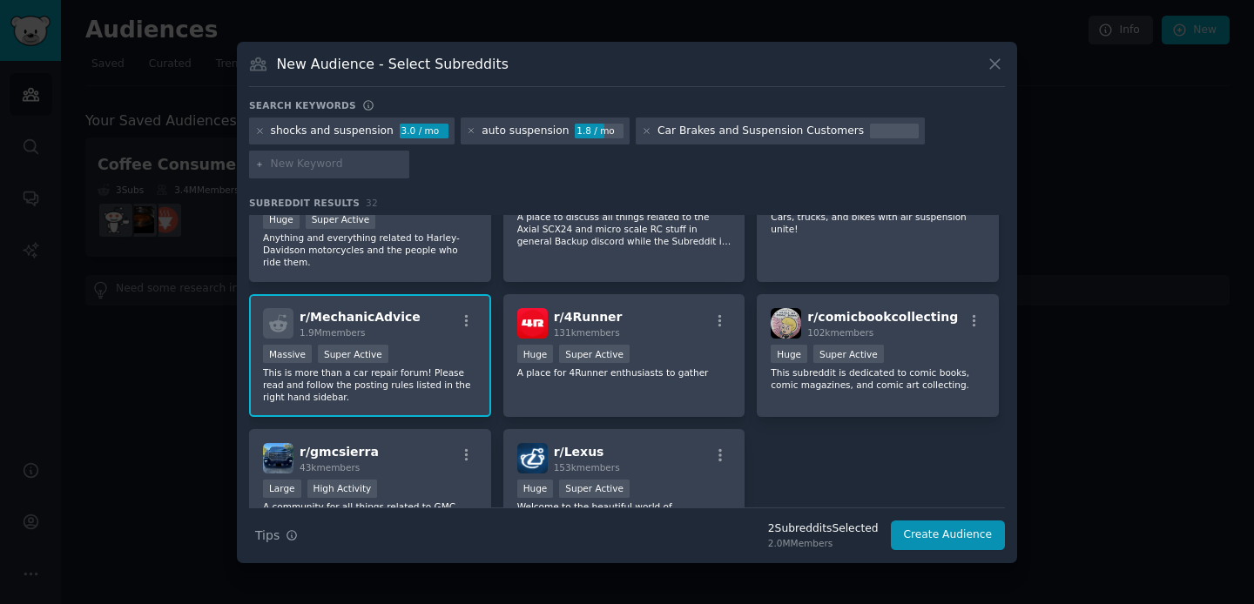
scroll to position [1223, 0]
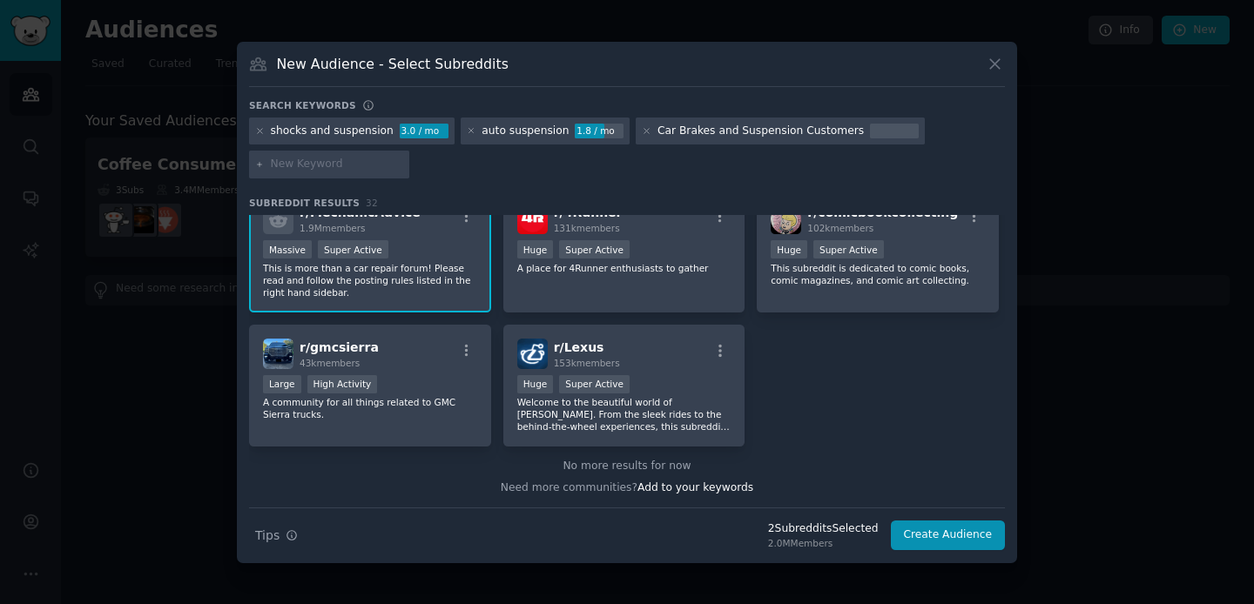
click at [367, 161] on input "text" at bounding box center [337, 165] width 132 height 16
type input "vancouver washington"
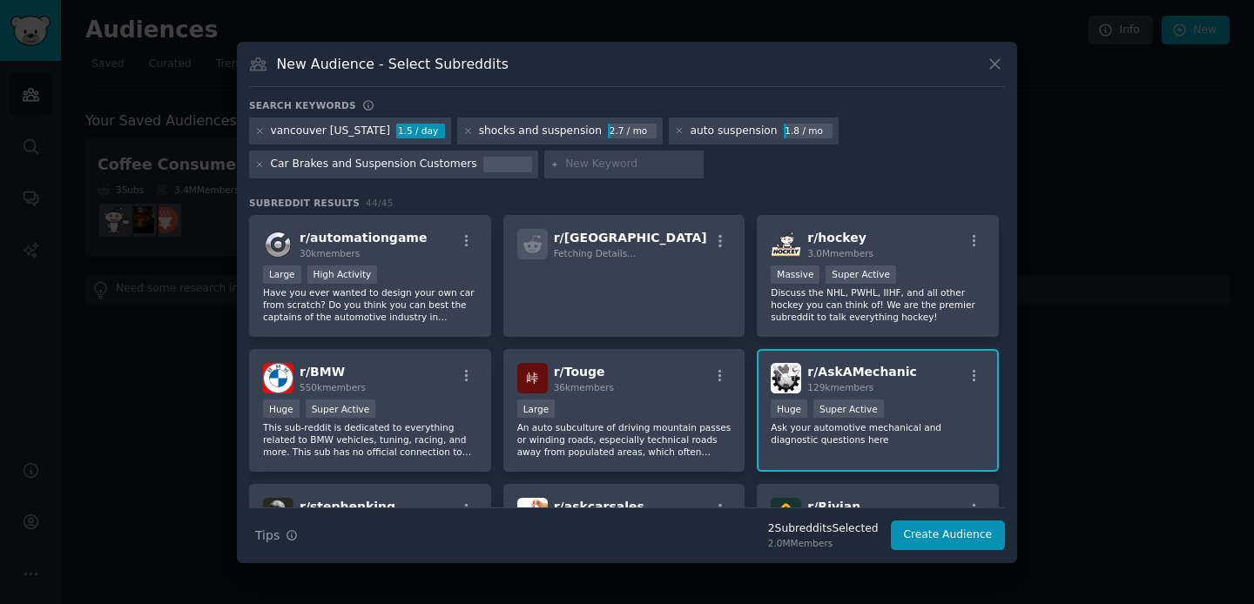
click at [637, 131] on div "2.7 / mo" at bounding box center [632, 132] width 49 height 16
click at [335, 126] on div "vancouver washington" at bounding box center [331, 132] width 120 height 16
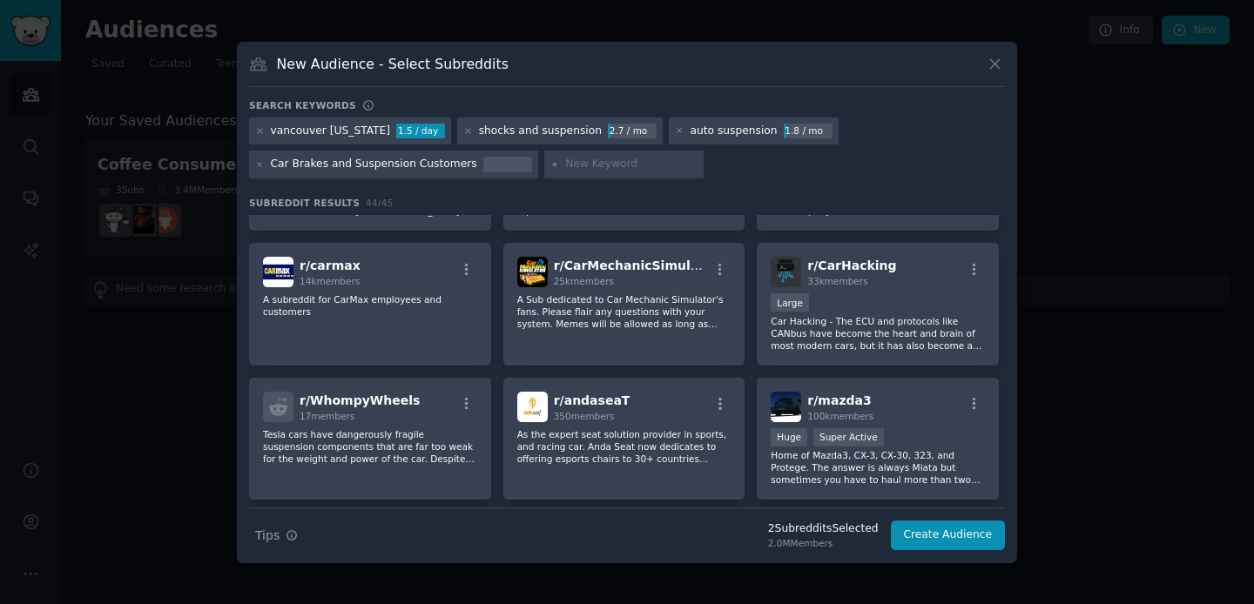
scroll to position [564, 0]
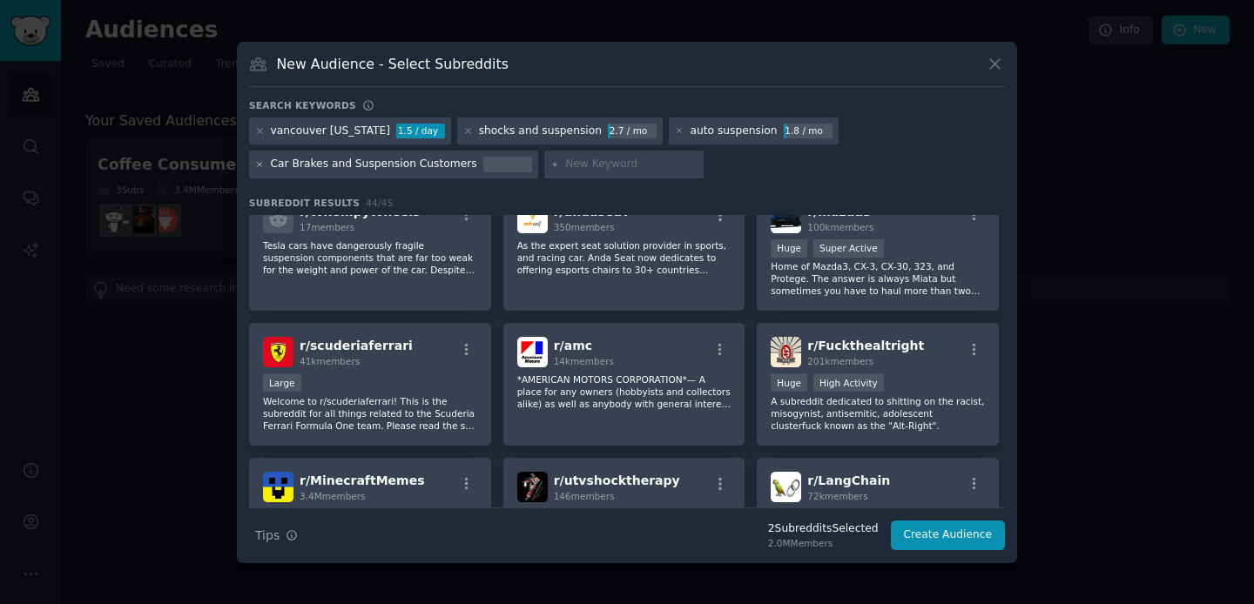
click at [259, 161] on icon at bounding box center [260, 165] width 10 height 10
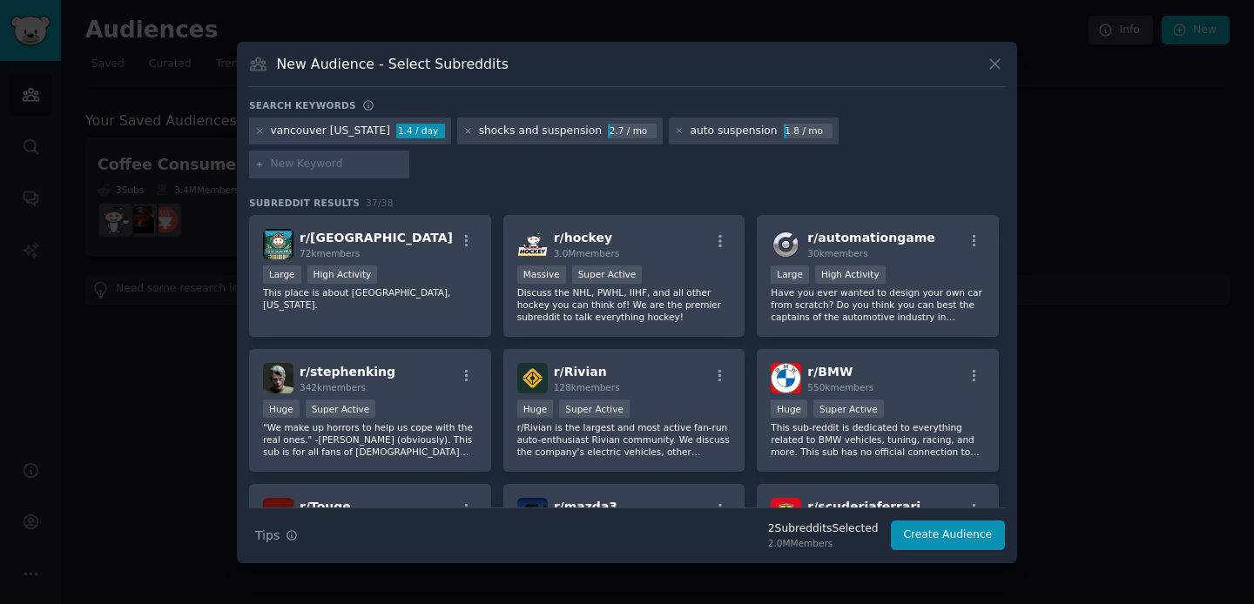
click at [670, 145] on div "auto suspension 1.8 / mo" at bounding box center [754, 132] width 170 height 28
click at [677, 133] on icon at bounding box center [679, 131] width 4 height 4
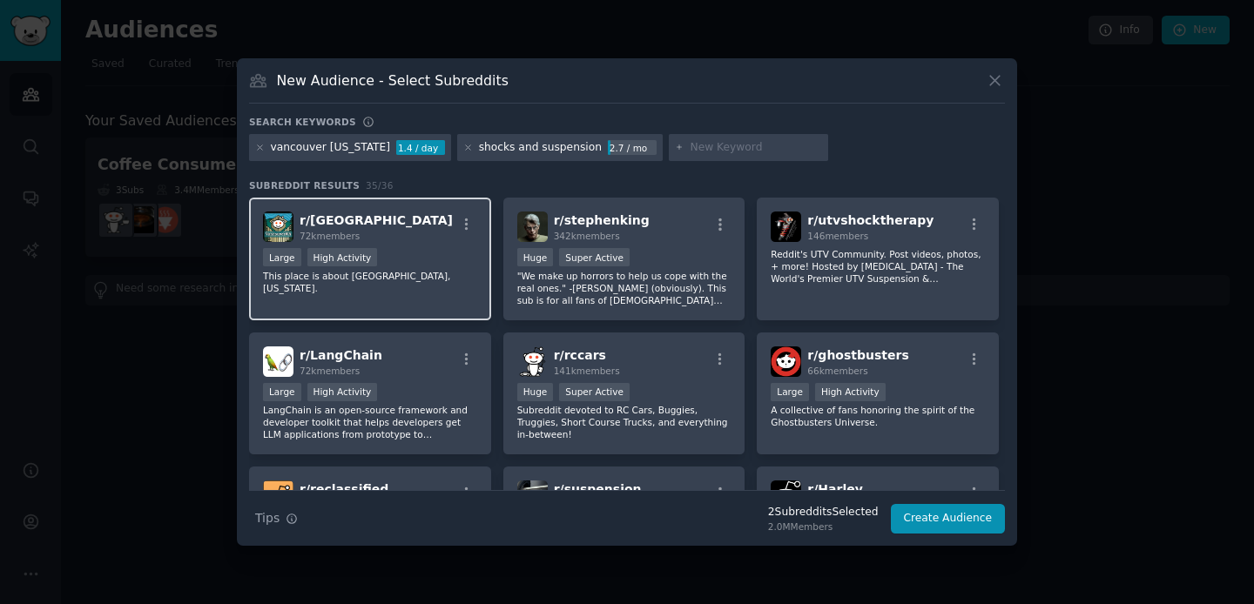
click at [426, 264] on div "Large High Activity" at bounding box center [370, 259] width 214 height 22
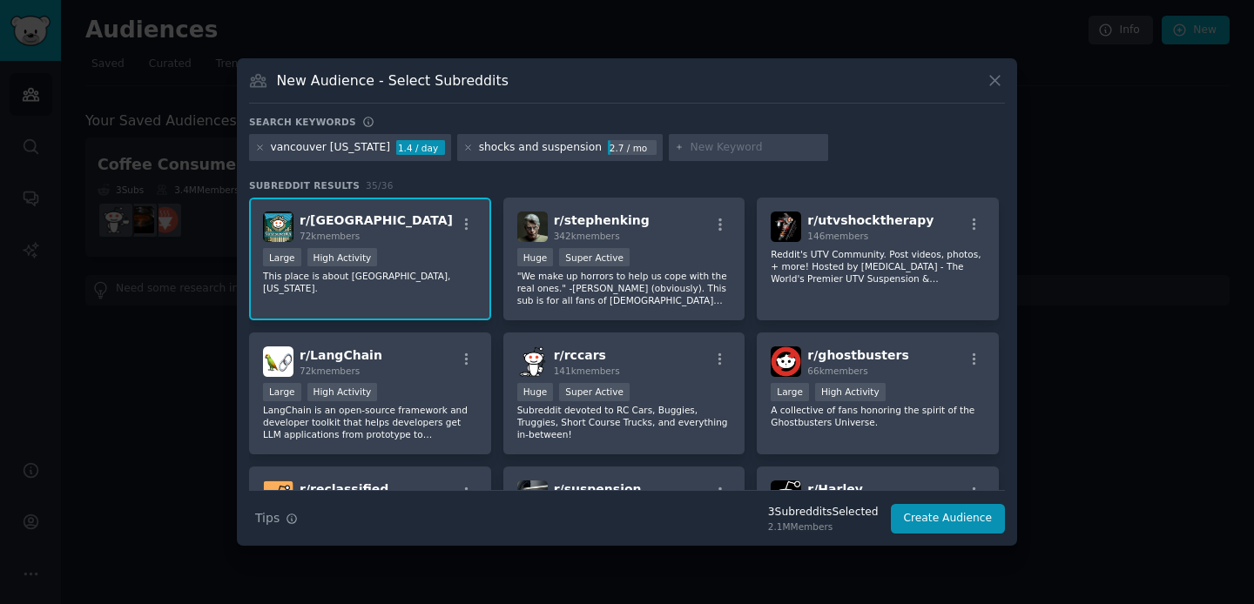
click at [697, 145] on input "text" at bounding box center [756, 148] width 132 height 16
type input "t"
type input "cars"
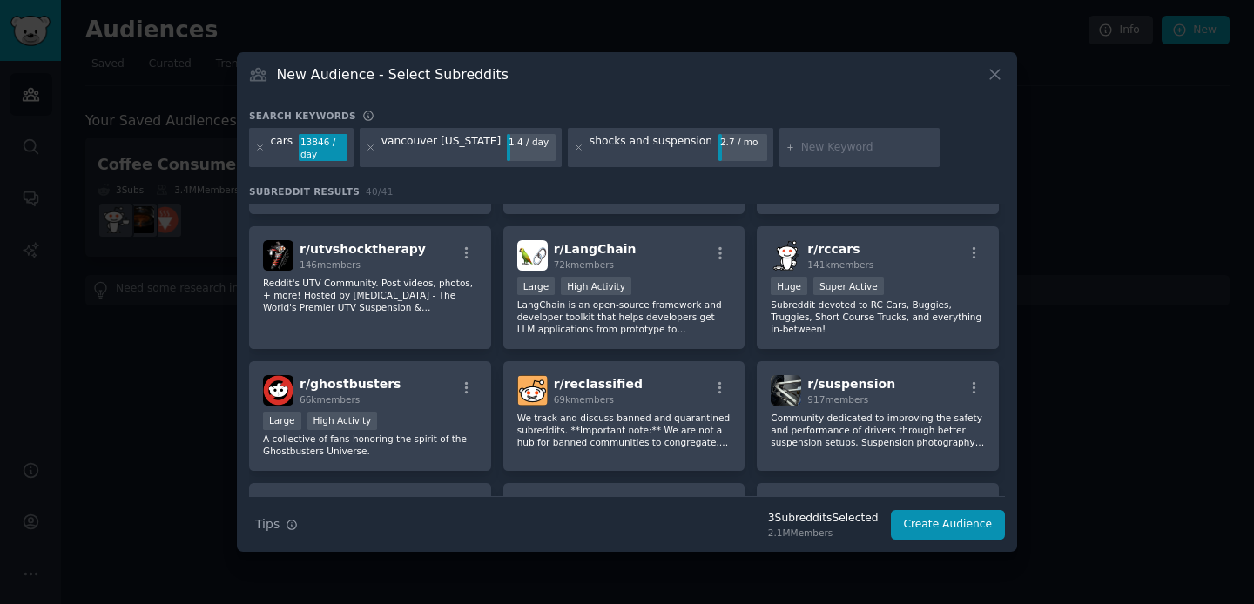
scroll to position [248, 0]
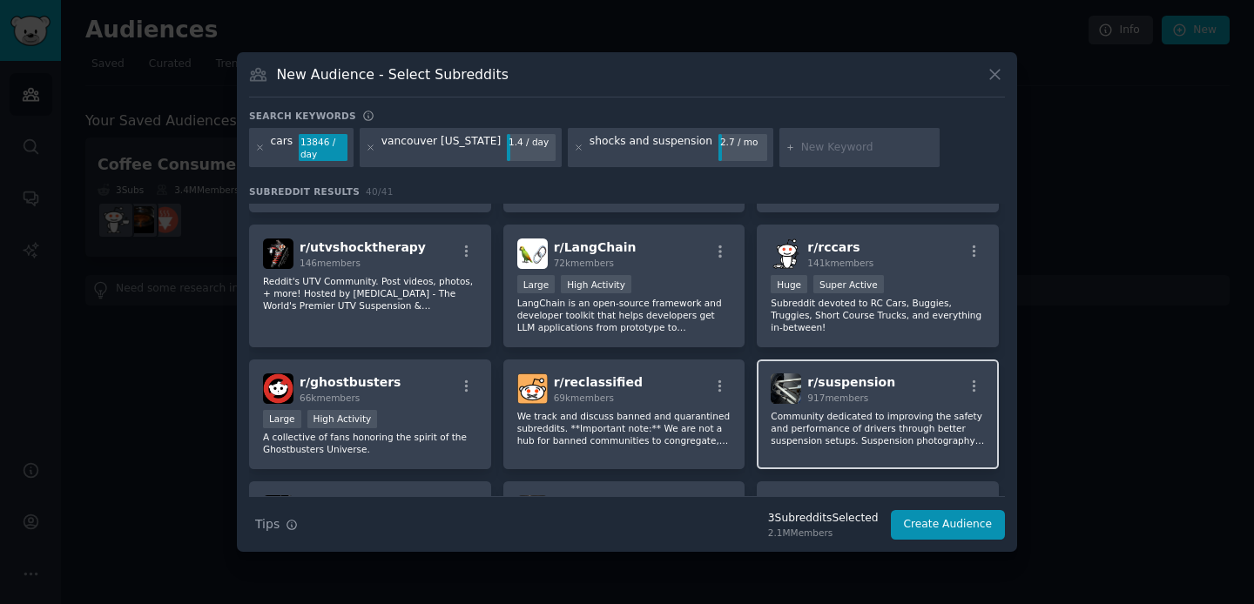
click at [928, 434] on p "Community dedicated to improving the safety and performance of drivers through …" at bounding box center [878, 428] width 214 height 37
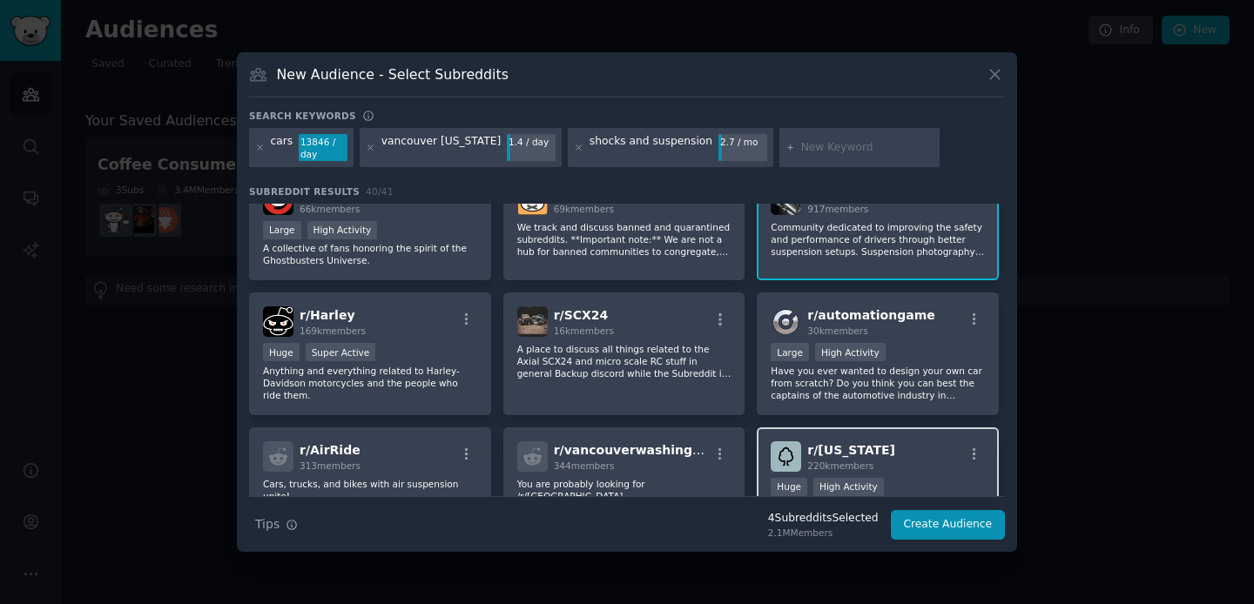
scroll to position [461, 0]
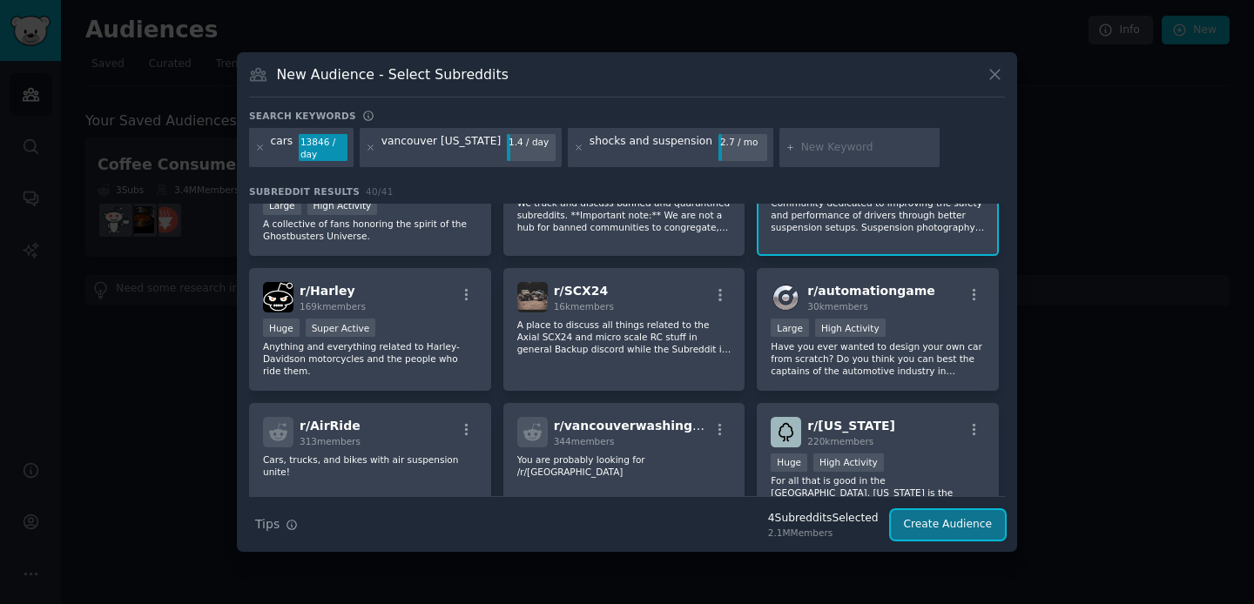
click at [935, 522] on button "Create Audience" at bounding box center [948, 525] width 115 height 30
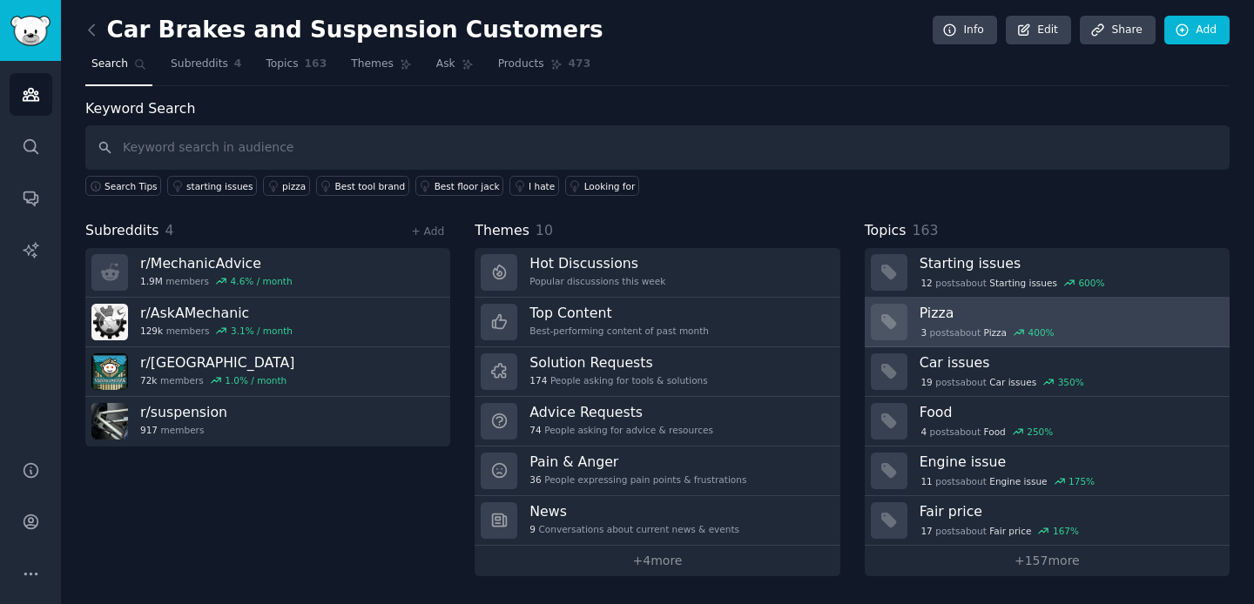
click at [993, 327] on span "Pizza" at bounding box center [995, 333] width 23 height 12
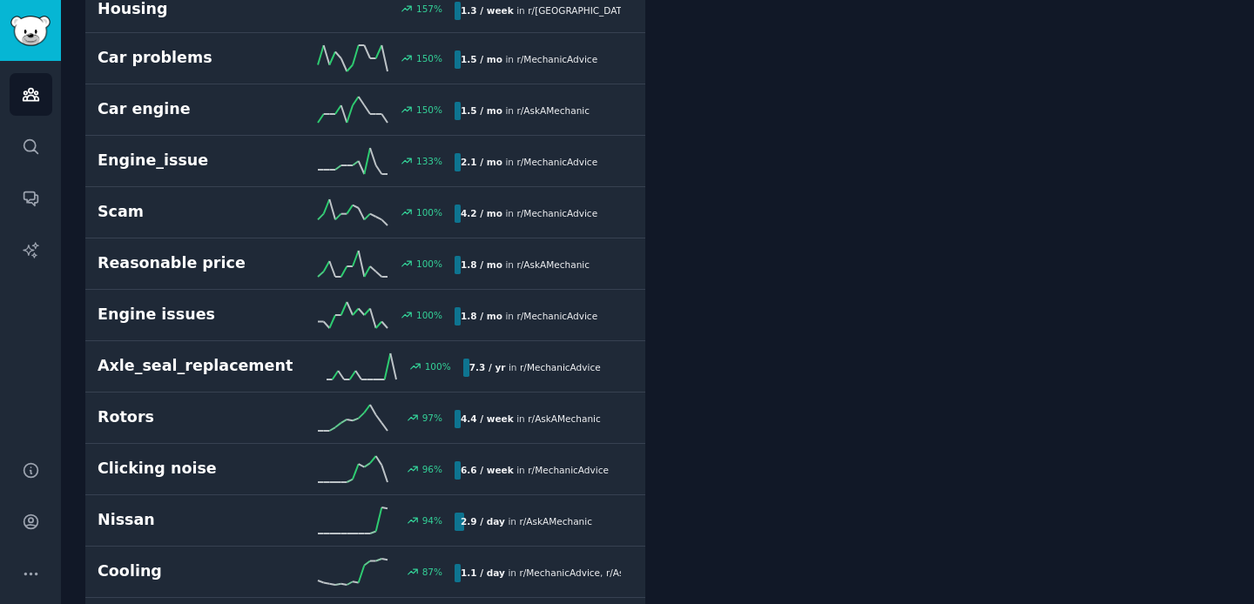
scroll to position [512, 0]
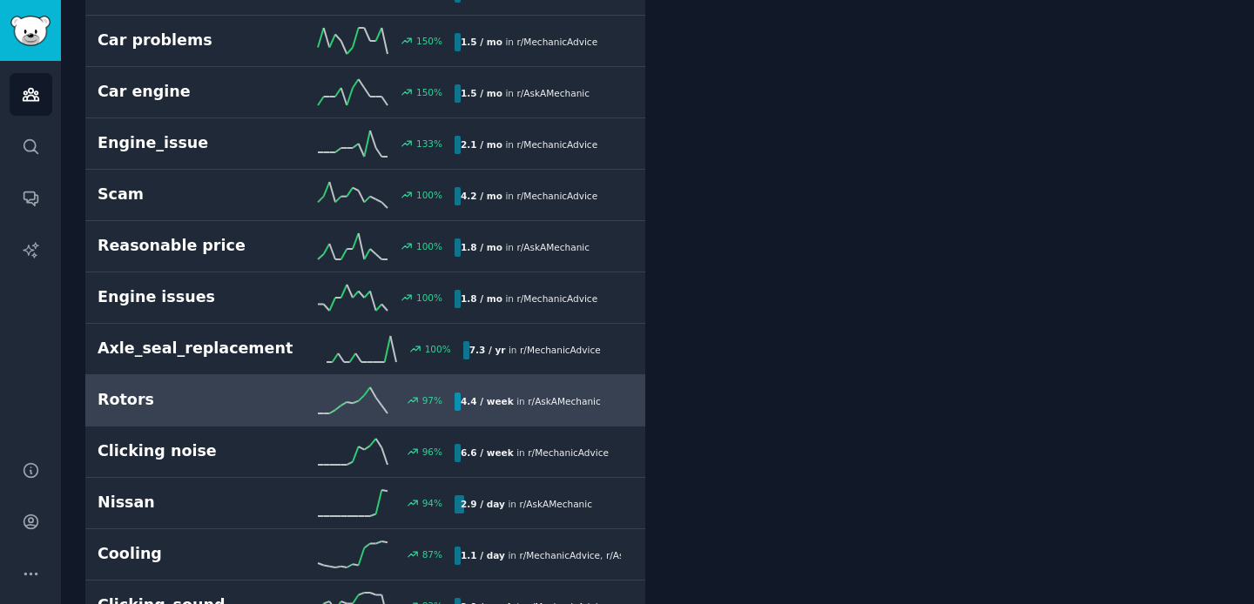
click at [240, 411] on div "Rotors 97 % 4.4 / week in r/ AskAMechanic" at bounding box center [366, 400] width 536 height 26
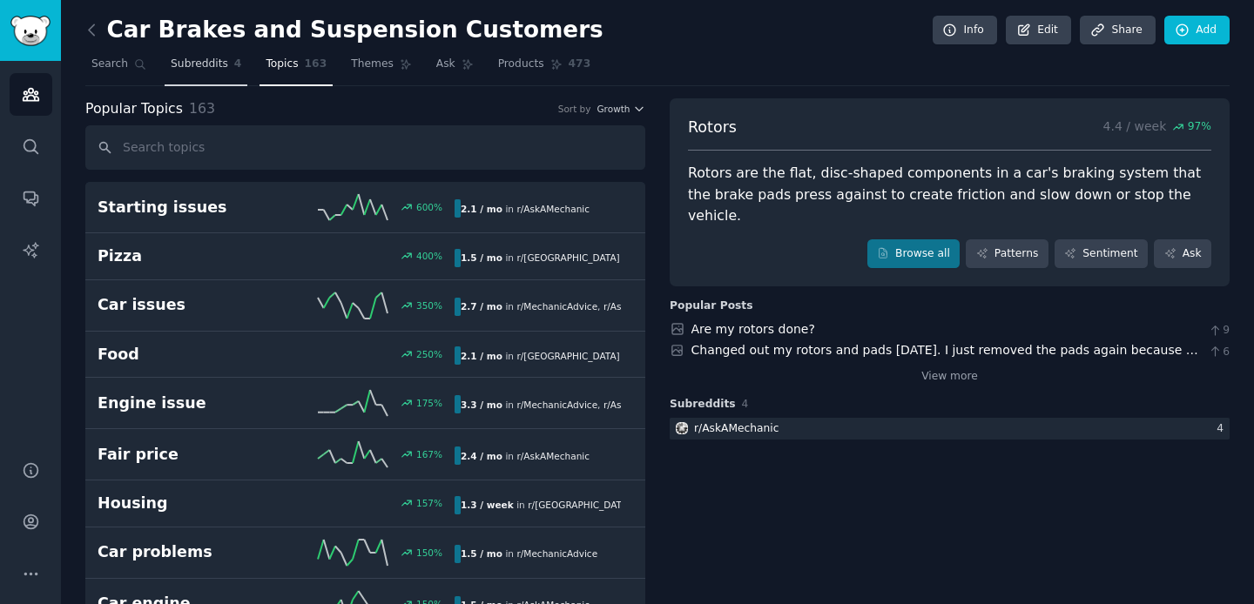
click at [201, 69] on span "Subreddits" at bounding box center [199, 65] width 57 height 16
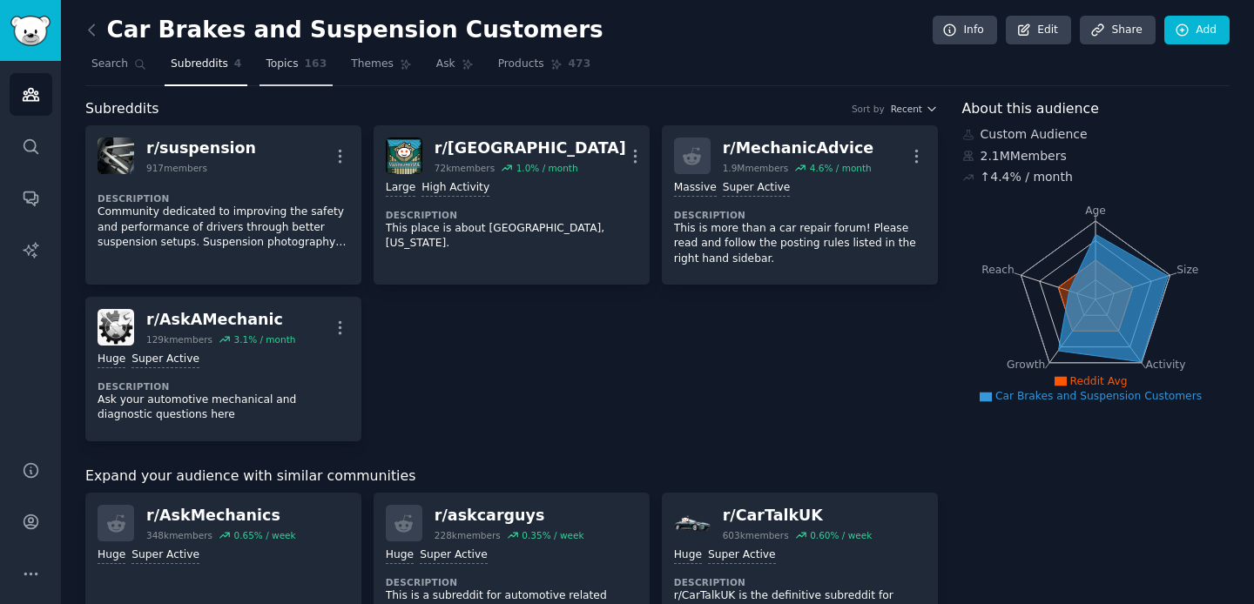
click at [273, 72] on link "Topics 163" at bounding box center [295, 69] width 73 height 36
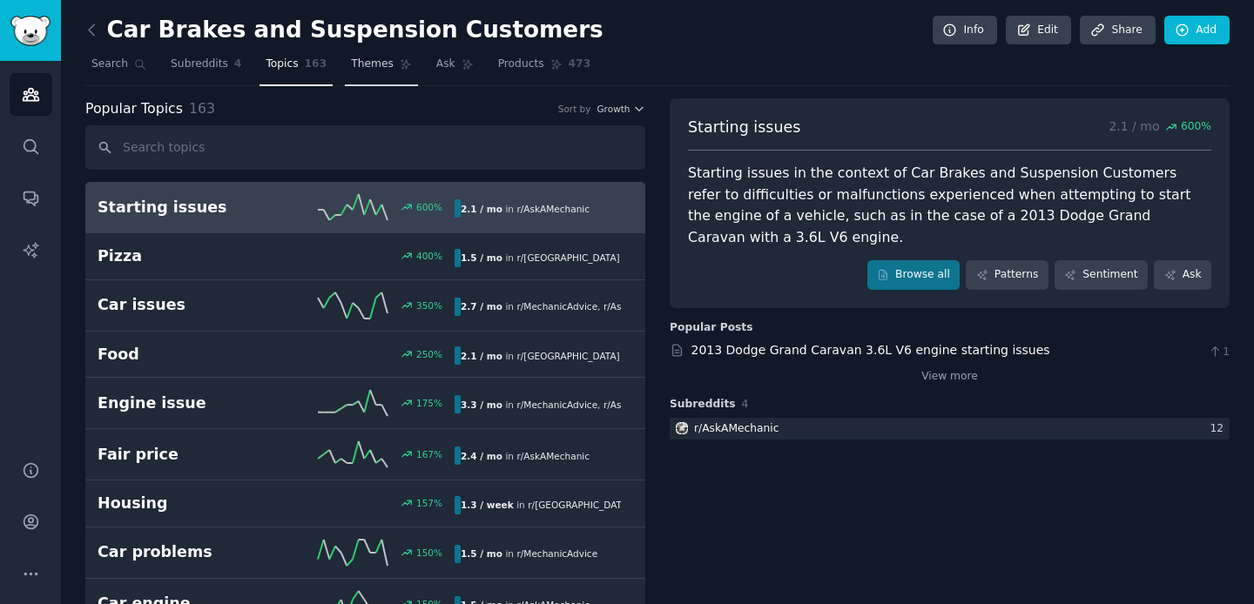
click at [361, 64] on span "Themes" at bounding box center [372, 65] width 43 height 16
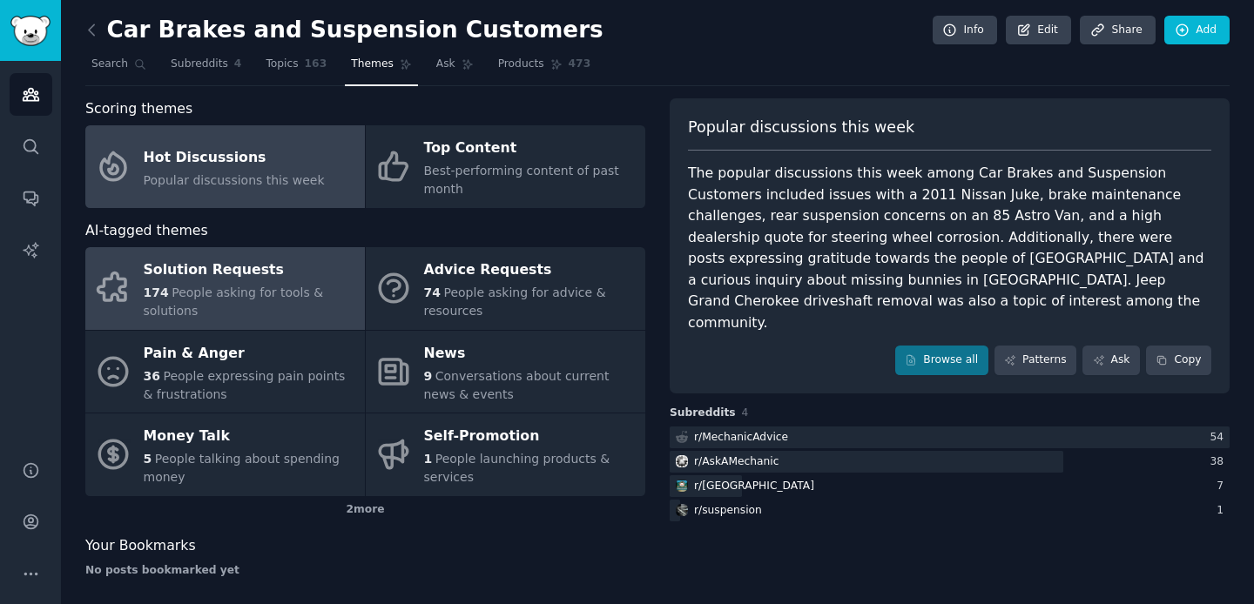
click at [303, 261] on div "Solution Requests" at bounding box center [250, 271] width 212 height 28
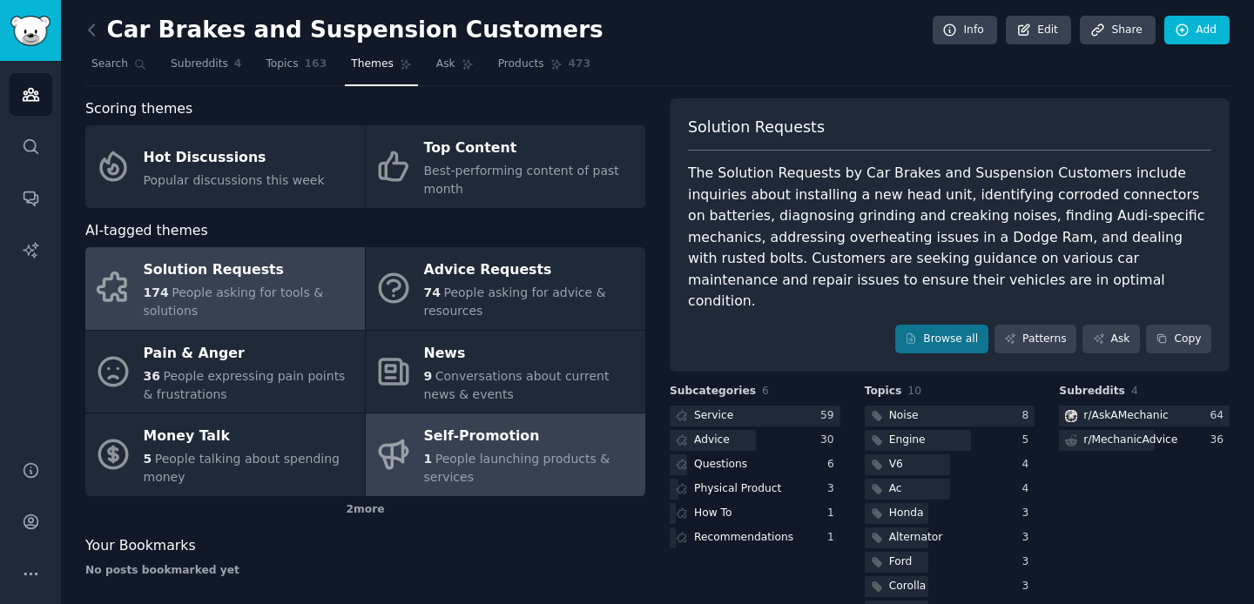
click at [445, 437] on div "Self-Promotion" at bounding box center [530, 437] width 212 height 28
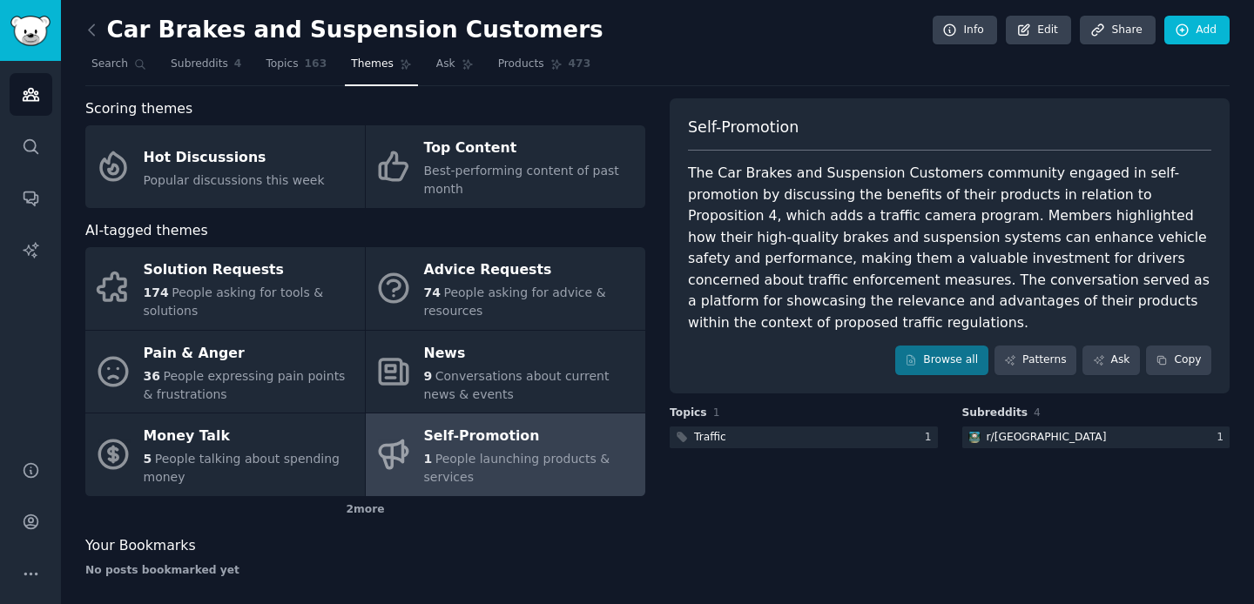
click at [18, 88] on link "Audiences" at bounding box center [31, 94] width 43 height 43
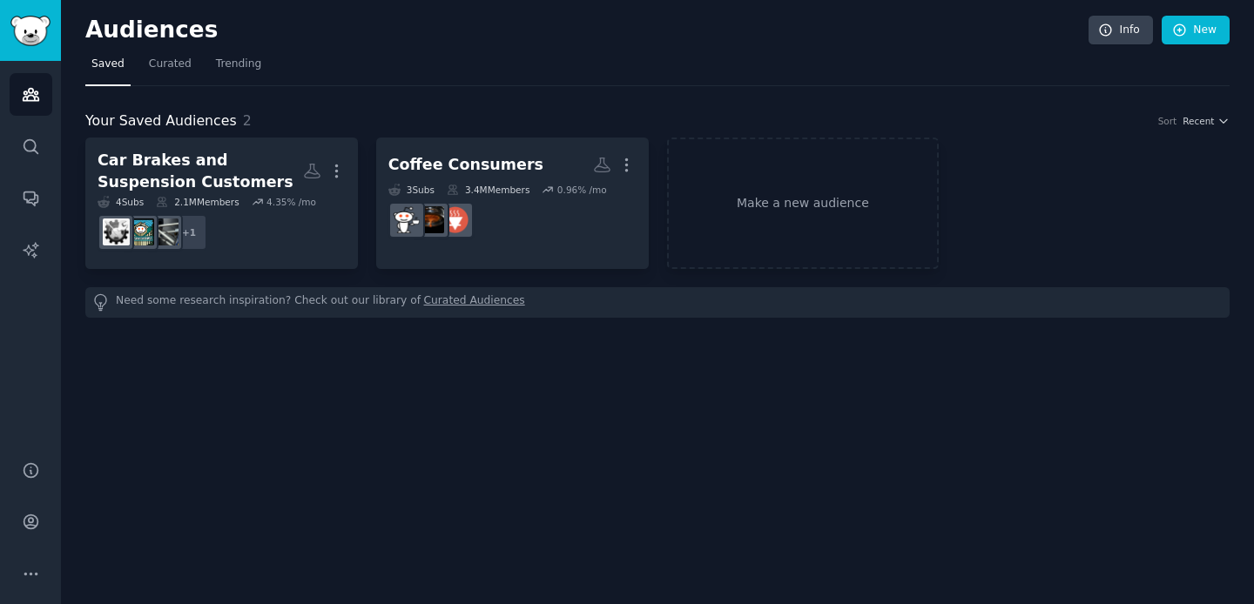
click at [469, 300] on link "Curated Audiences" at bounding box center [474, 302] width 101 height 18
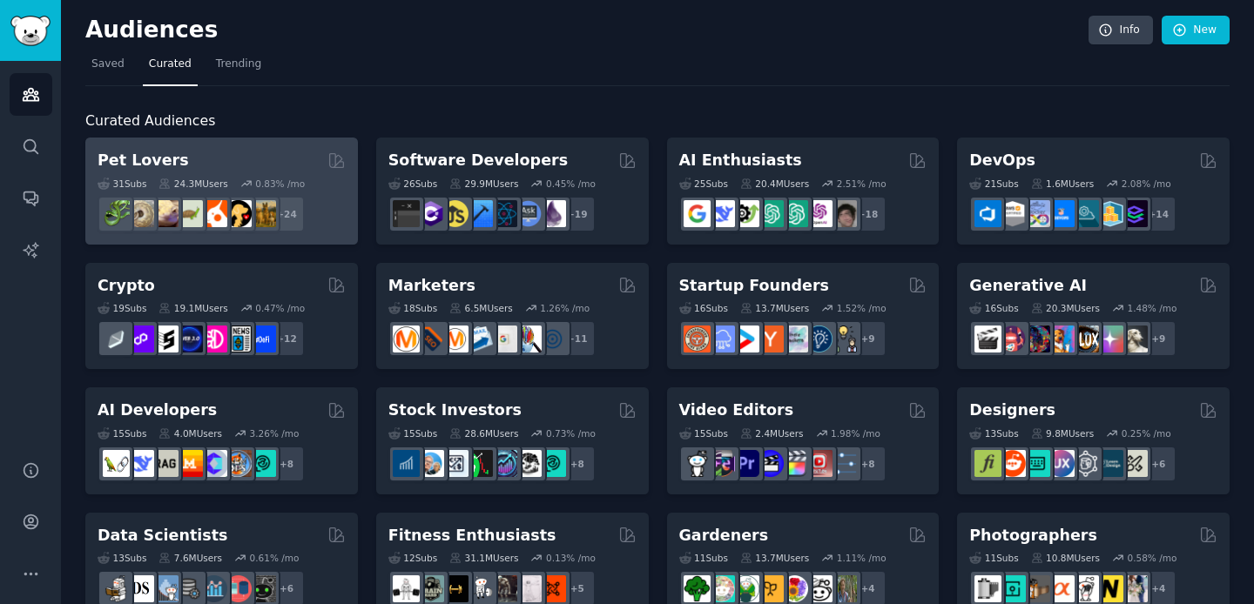
click at [250, 152] on div "Pet Lovers" at bounding box center [222, 161] width 248 height 22
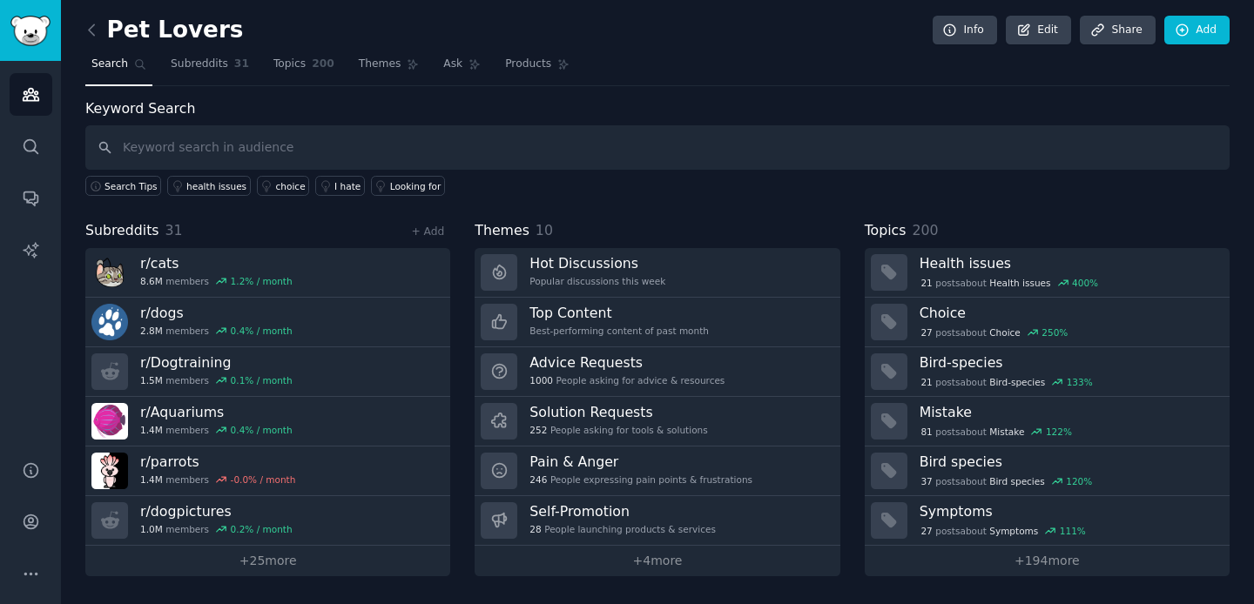
click at [37, 90] on icon "Sidebar" at bounding box center [31, 94] width 18 height 18
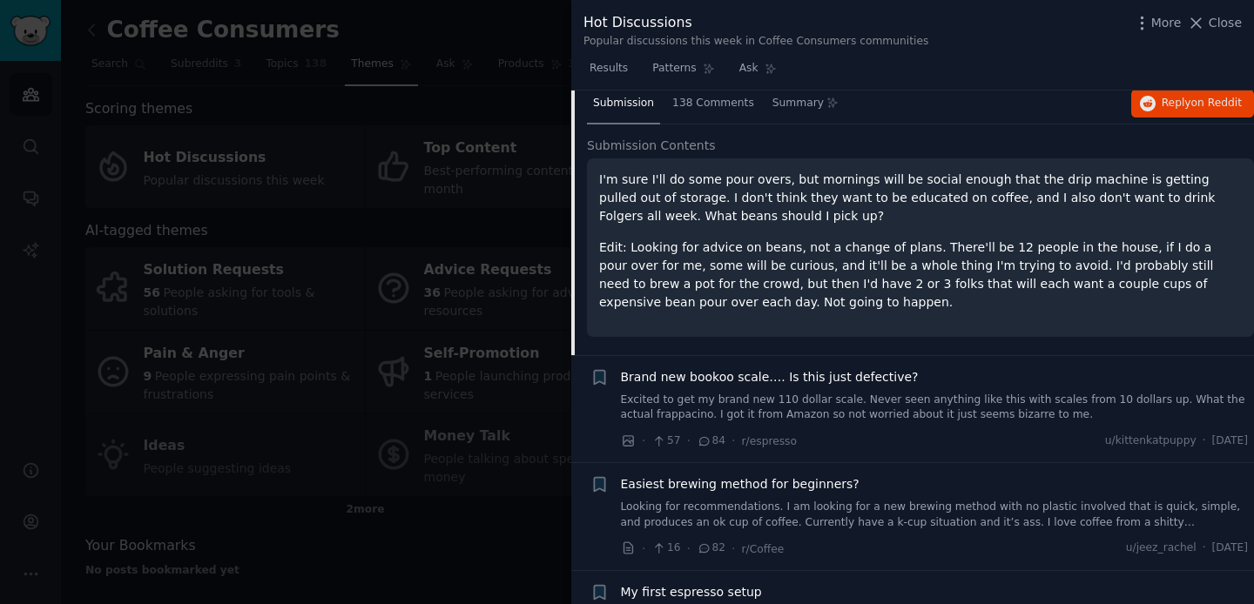
scroll to position [138, 0]
